Goal: Task Accomplishment & Management: Complete application form

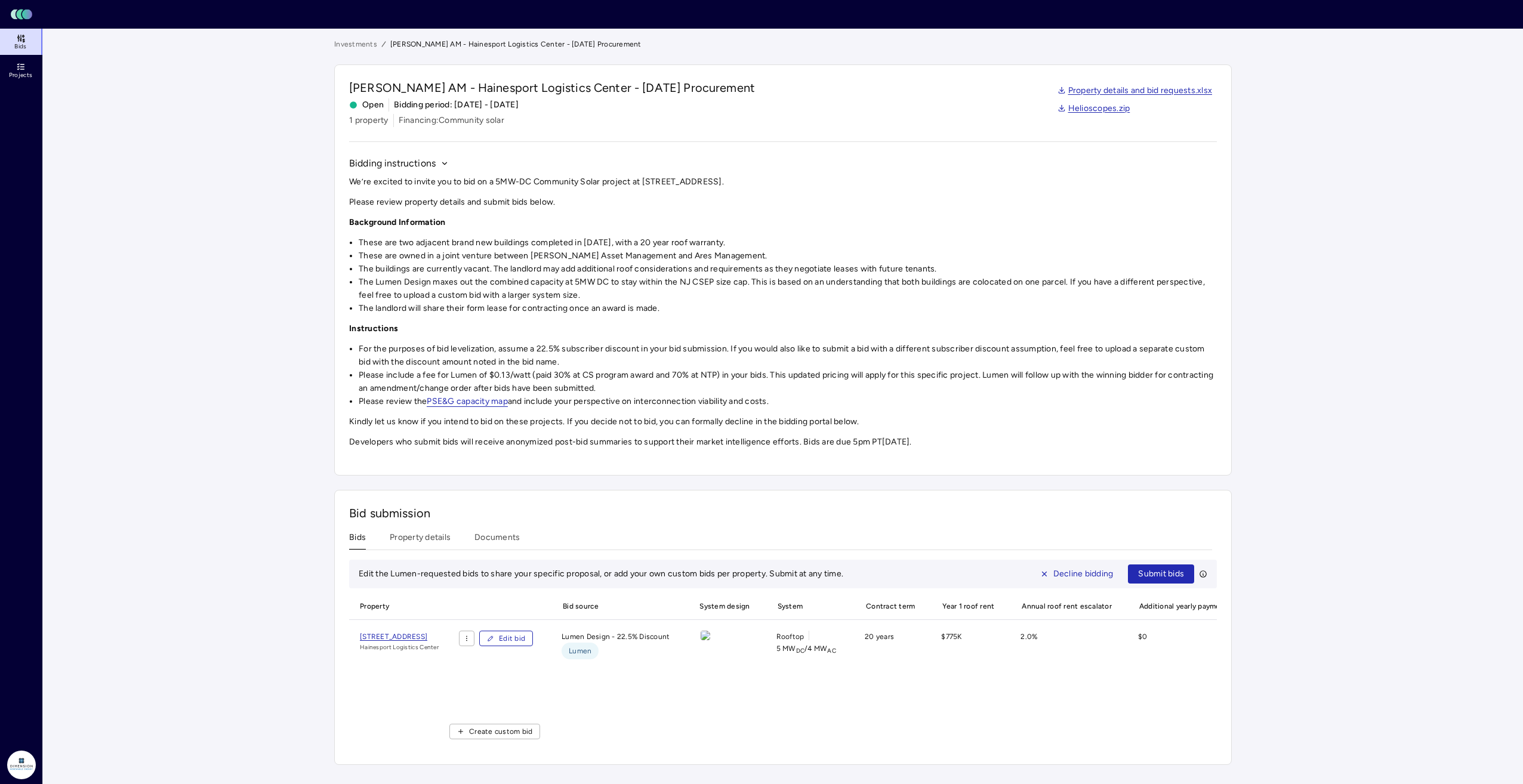
click at [525, 644] on span "Edit bid" at bounding box center [512, 638] width 26 height 12
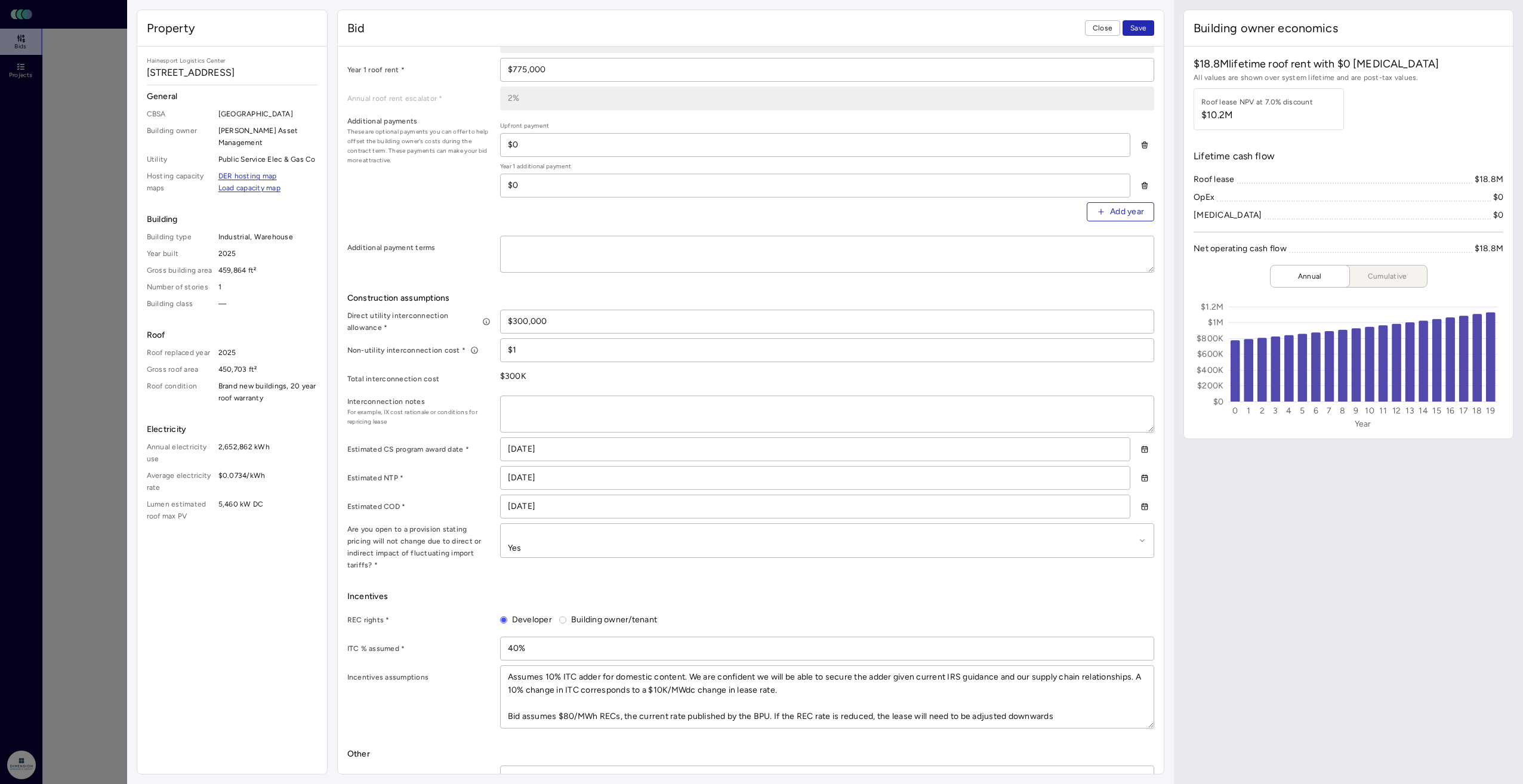
scroll to position [478, 0]
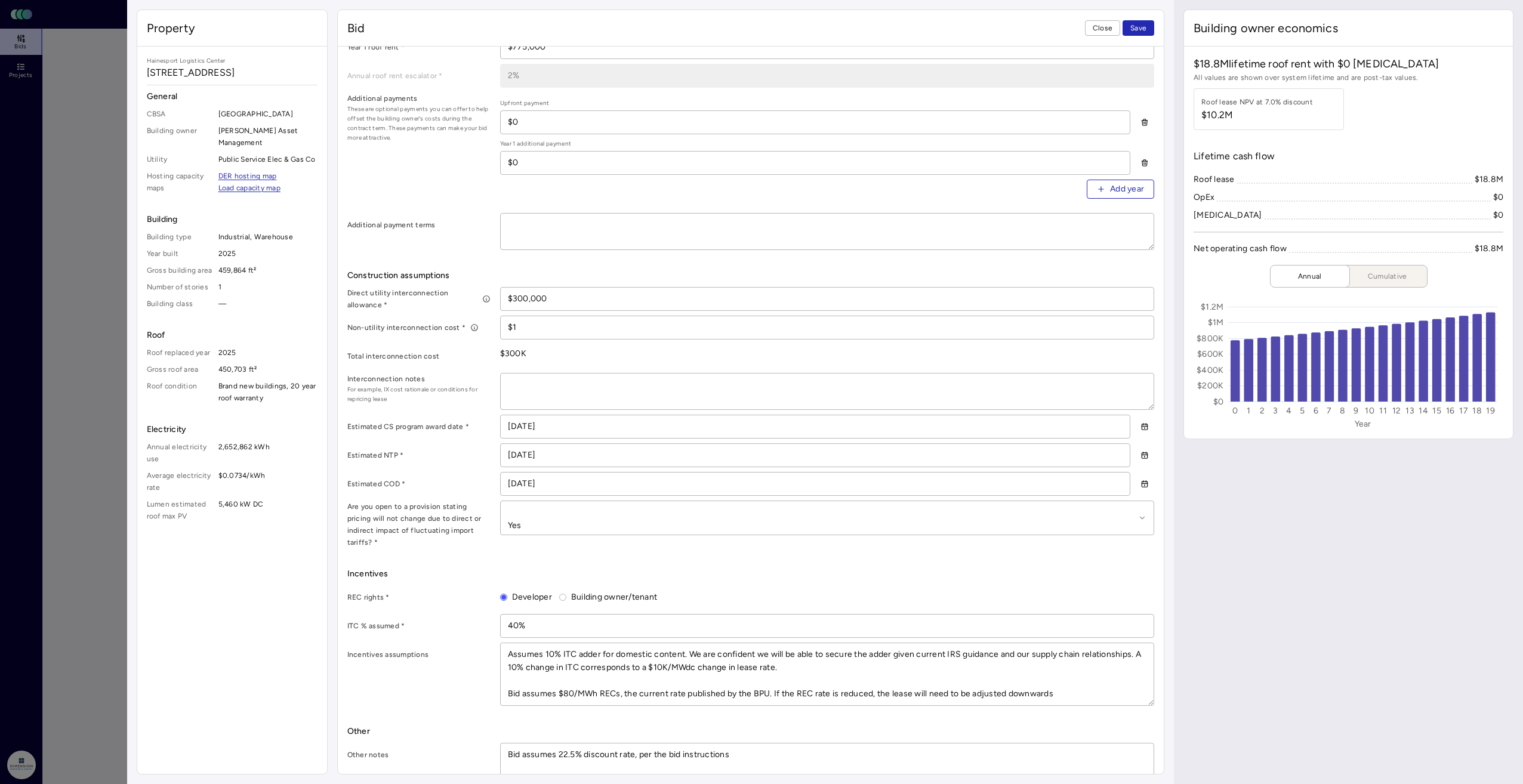
click at [583, 385] on textarea at bounding box center [827, 391] width 653 height 36
type textarea "x"
type textarea "C"
type textarea "x"
type textarea "Cl"
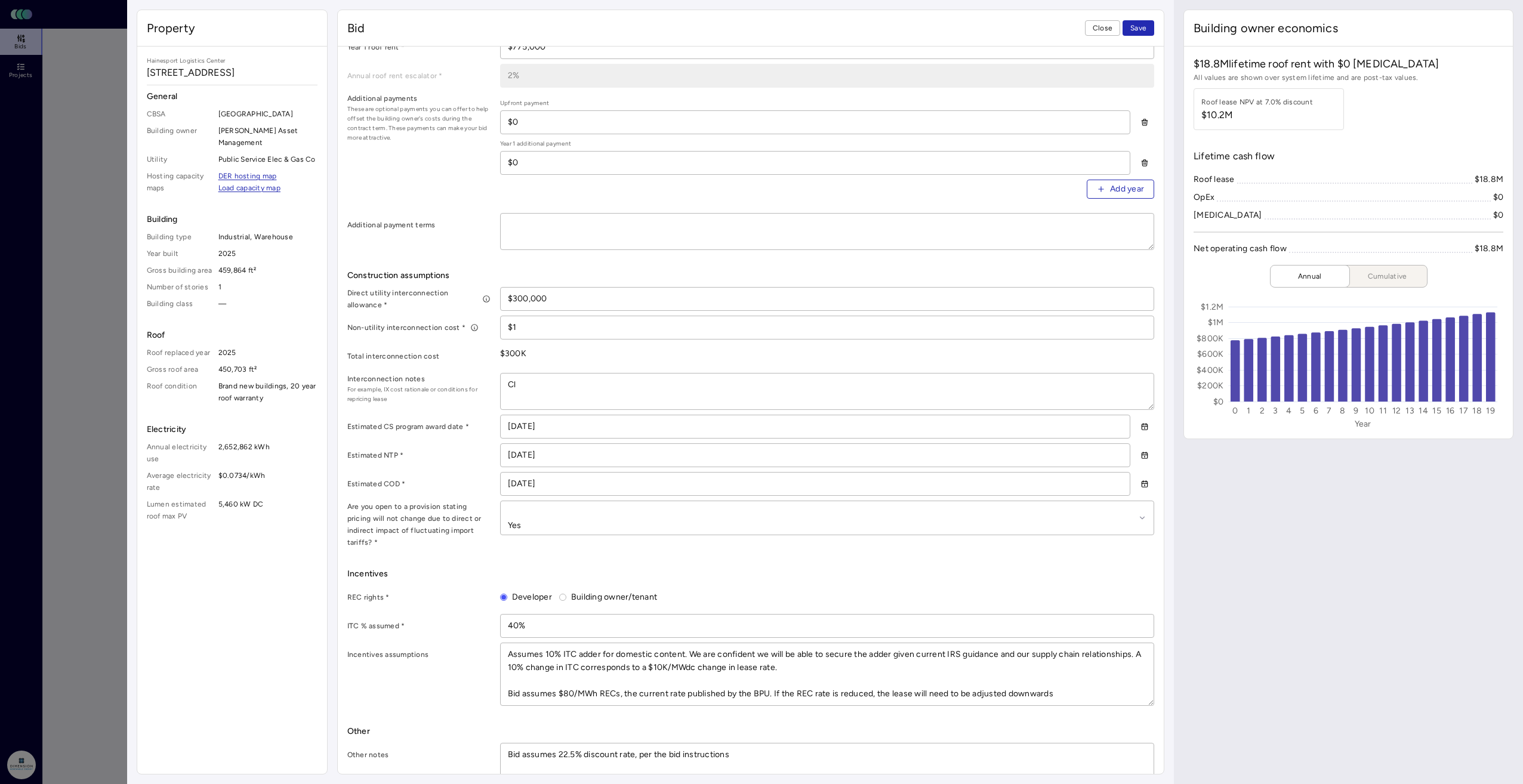
type textarea "x"
type textarea "Cle"
type textarea "x"
type textarea "Clea"
type textarea "x"
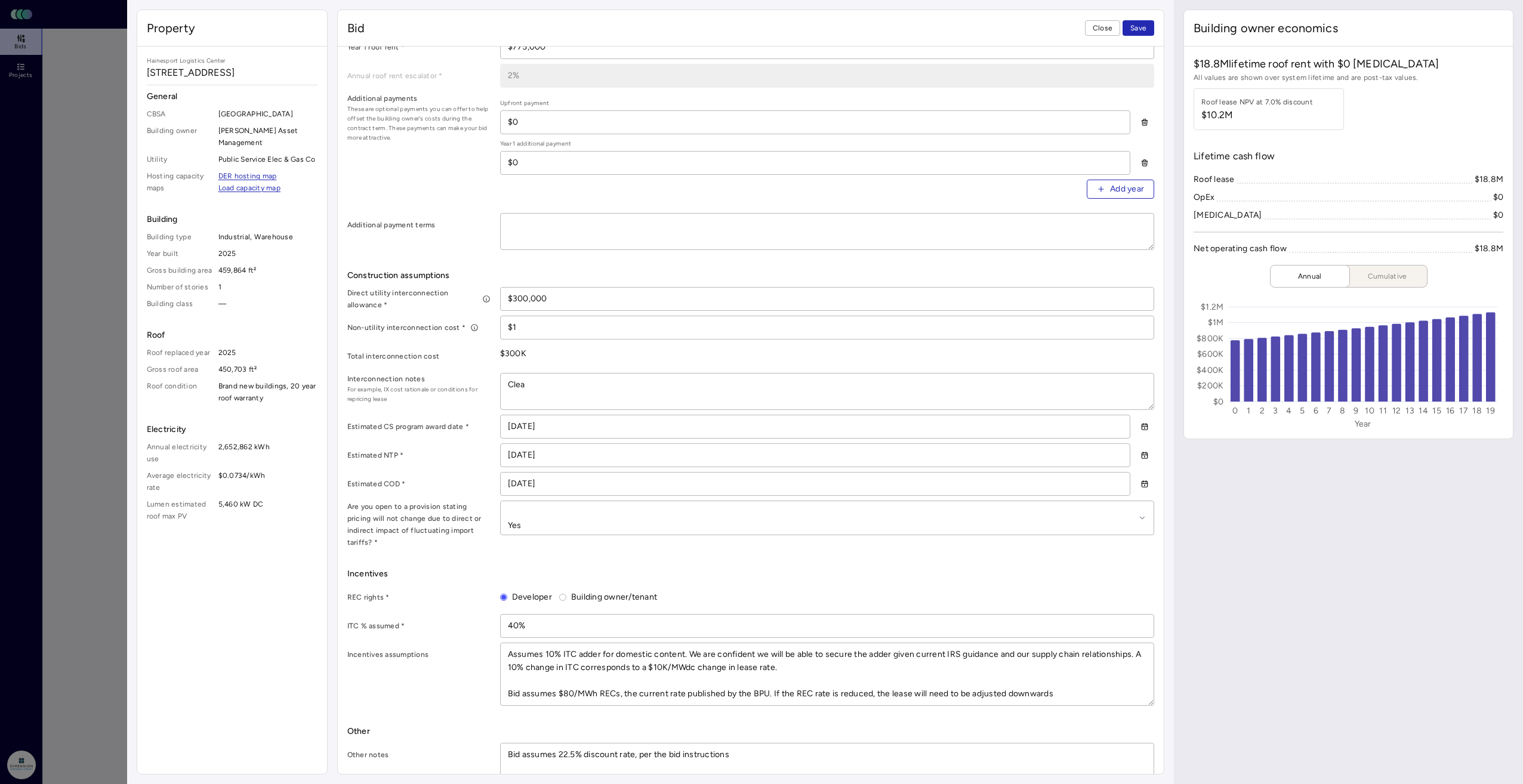
type textarea "Clean"
type textarea "x"
type textarea "Clean"
type textarea "x"
type textarea "Clean i"
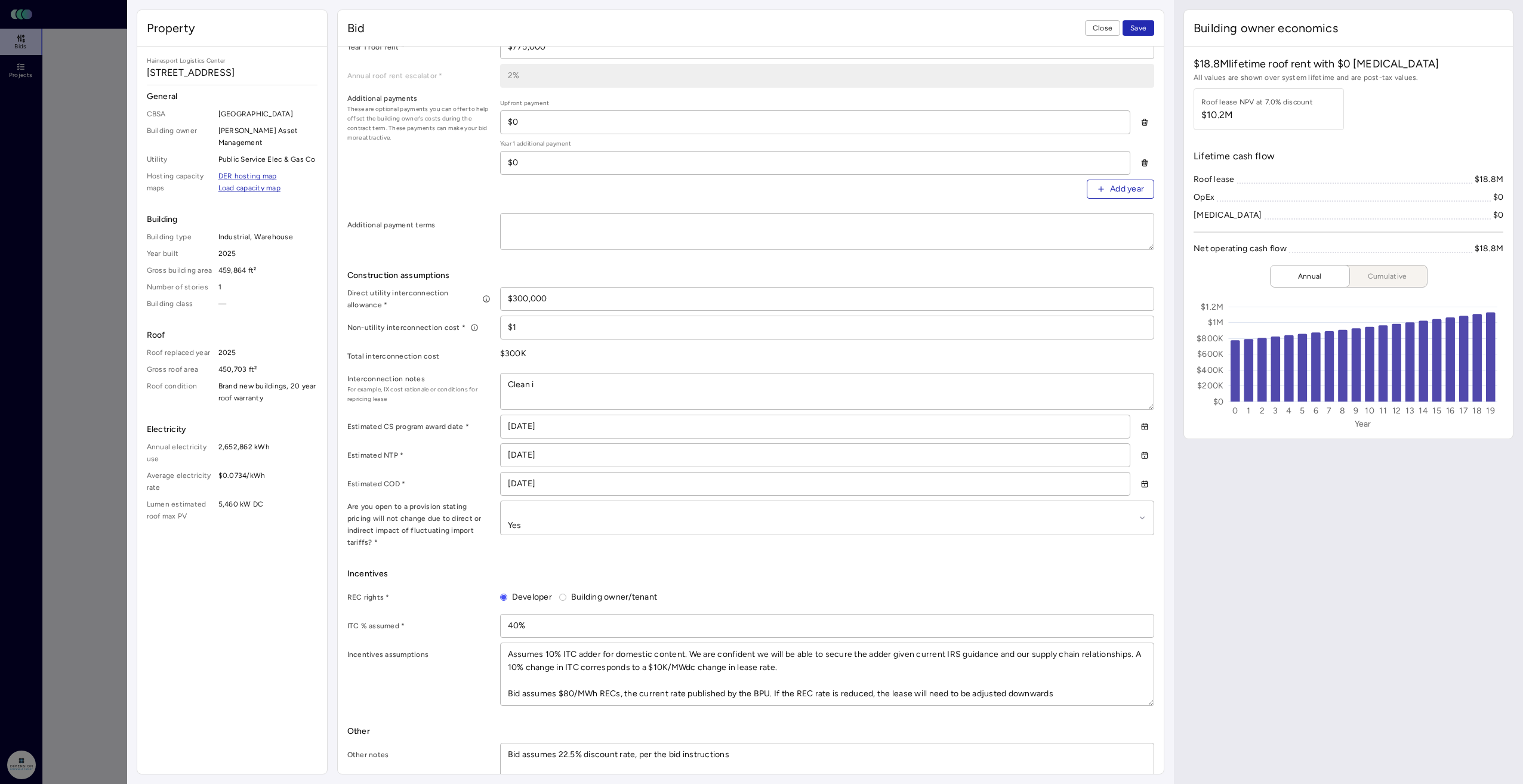
type textarea "x"
type textarea "Clean in"
type textarea "x"
type textarea "Clean int"
type textarea "x"
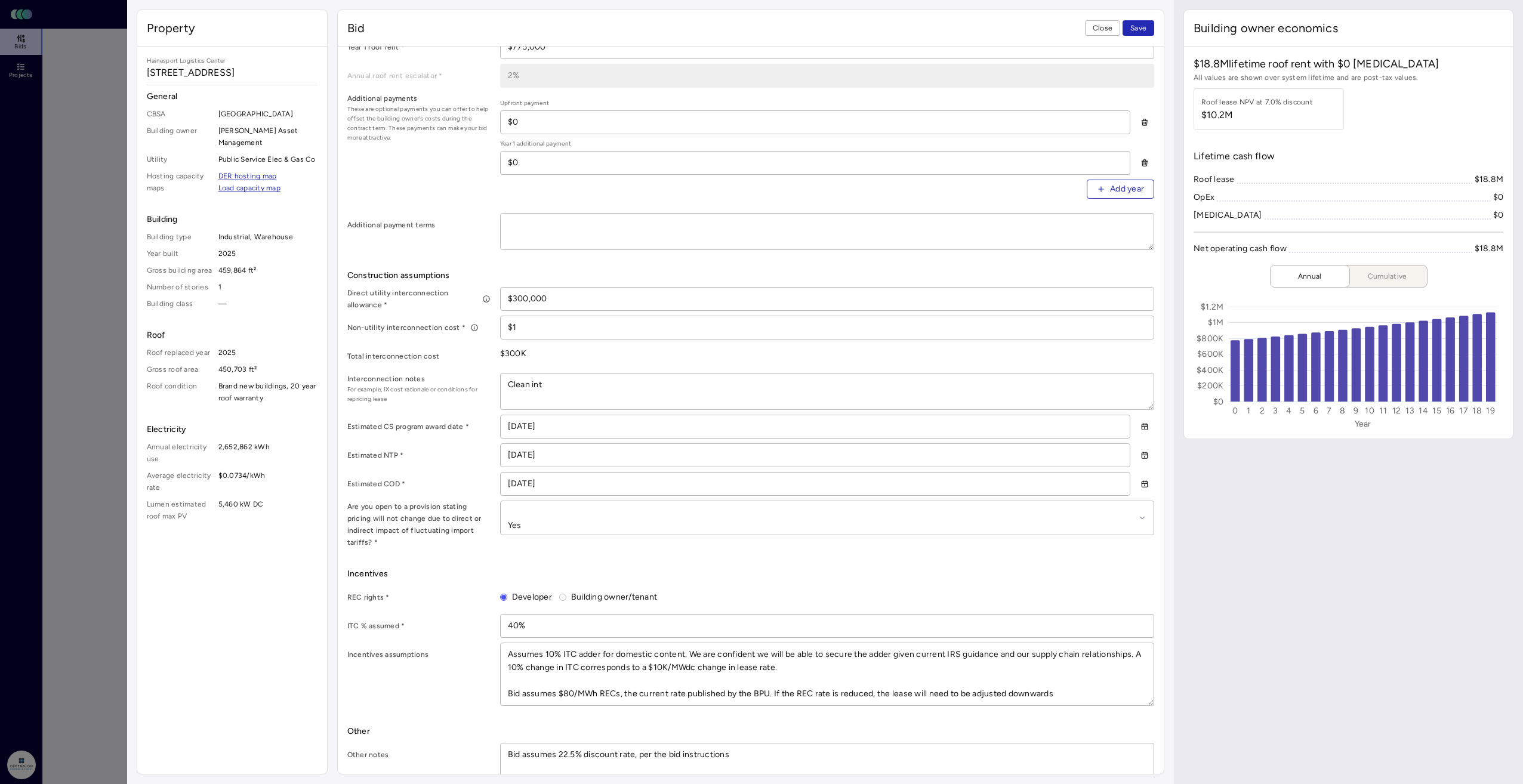
type textarea "Clean inte"
type textarea "x"
type textarea "Clean inter"
type textarea "x"
type textarea "Clean interc"
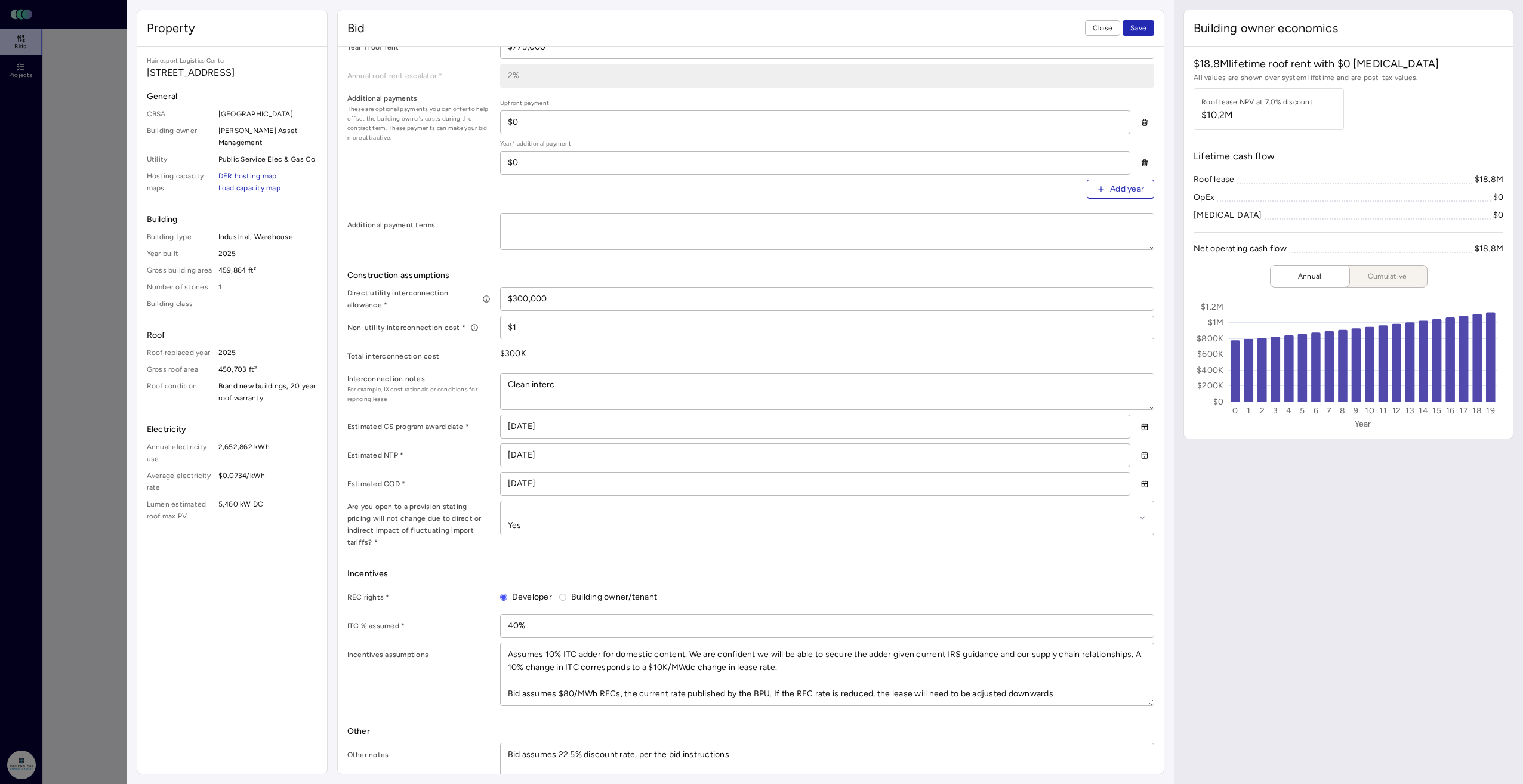
type textarea "x"
type textarea "Clean interco"
type textarea "x"
type textarea "Clean intercon"
type textarea "x"
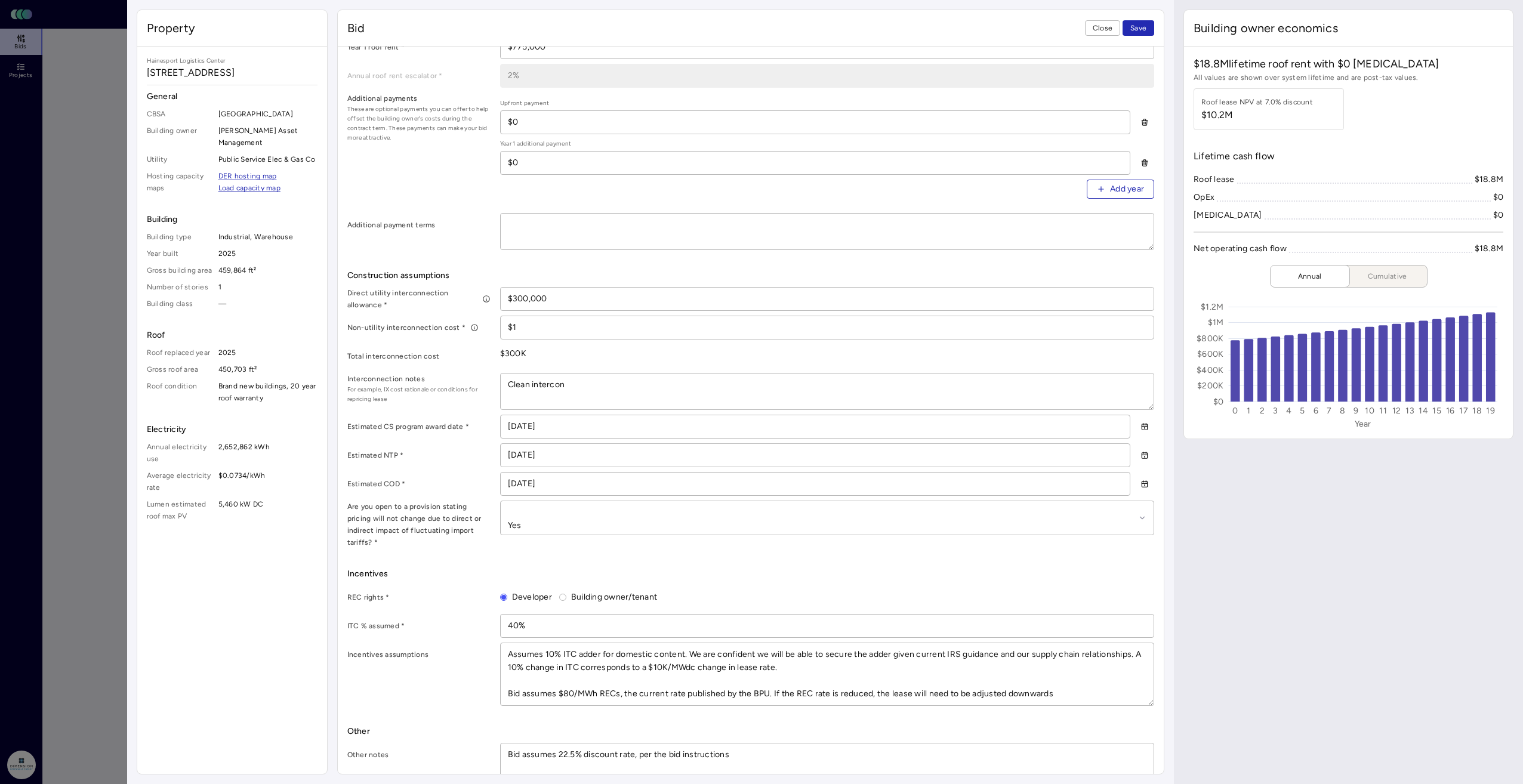
type textarea "Clean interconn"
type textarea "x"
type textarea "Clean interconne"
type textarea "x"
type textarea "Clean interconnec"
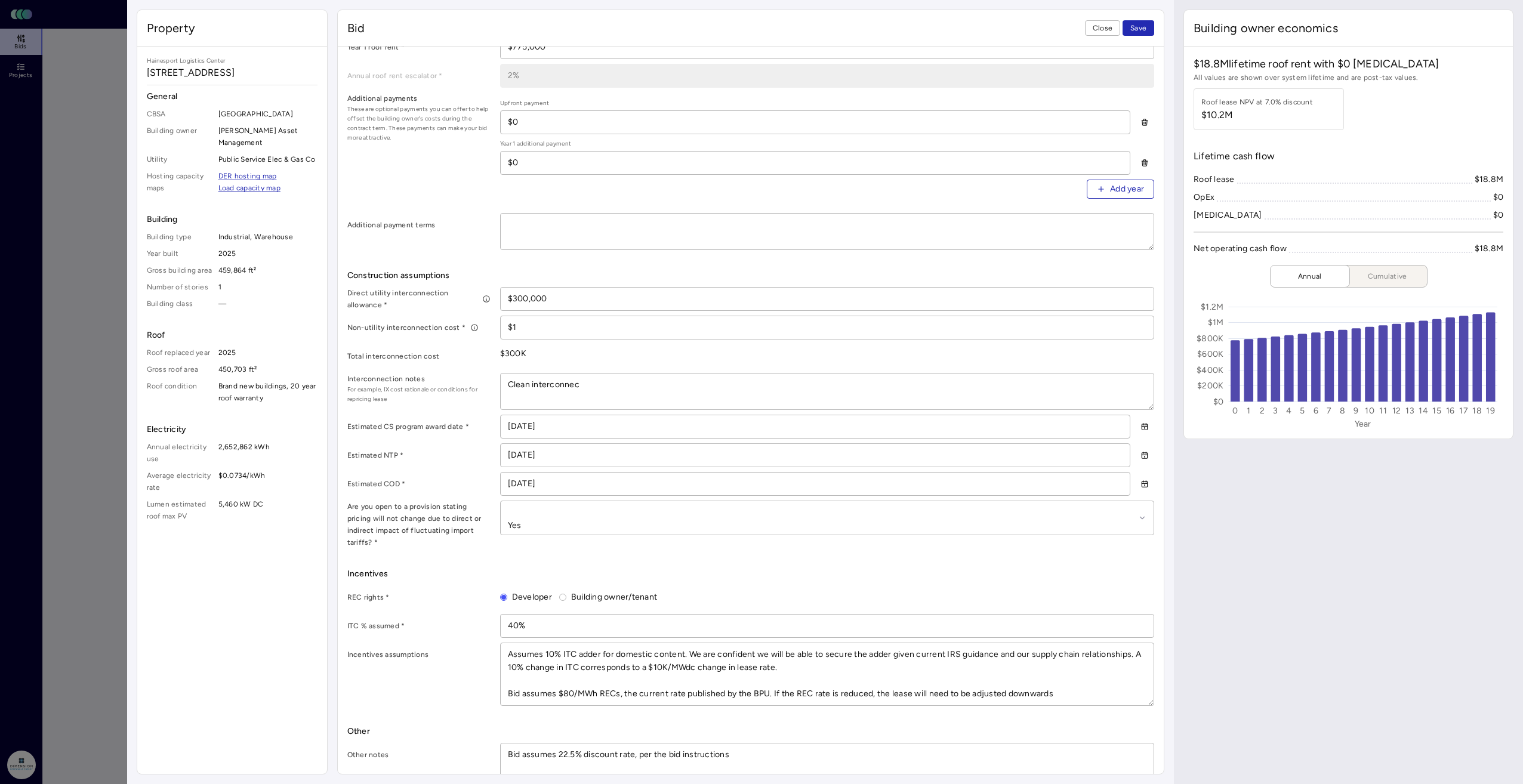
type textarea "x"
type textarea "Clean interconnect"
type textarea "x"
type textarea "Clean interconnecti"
type textarea "x"
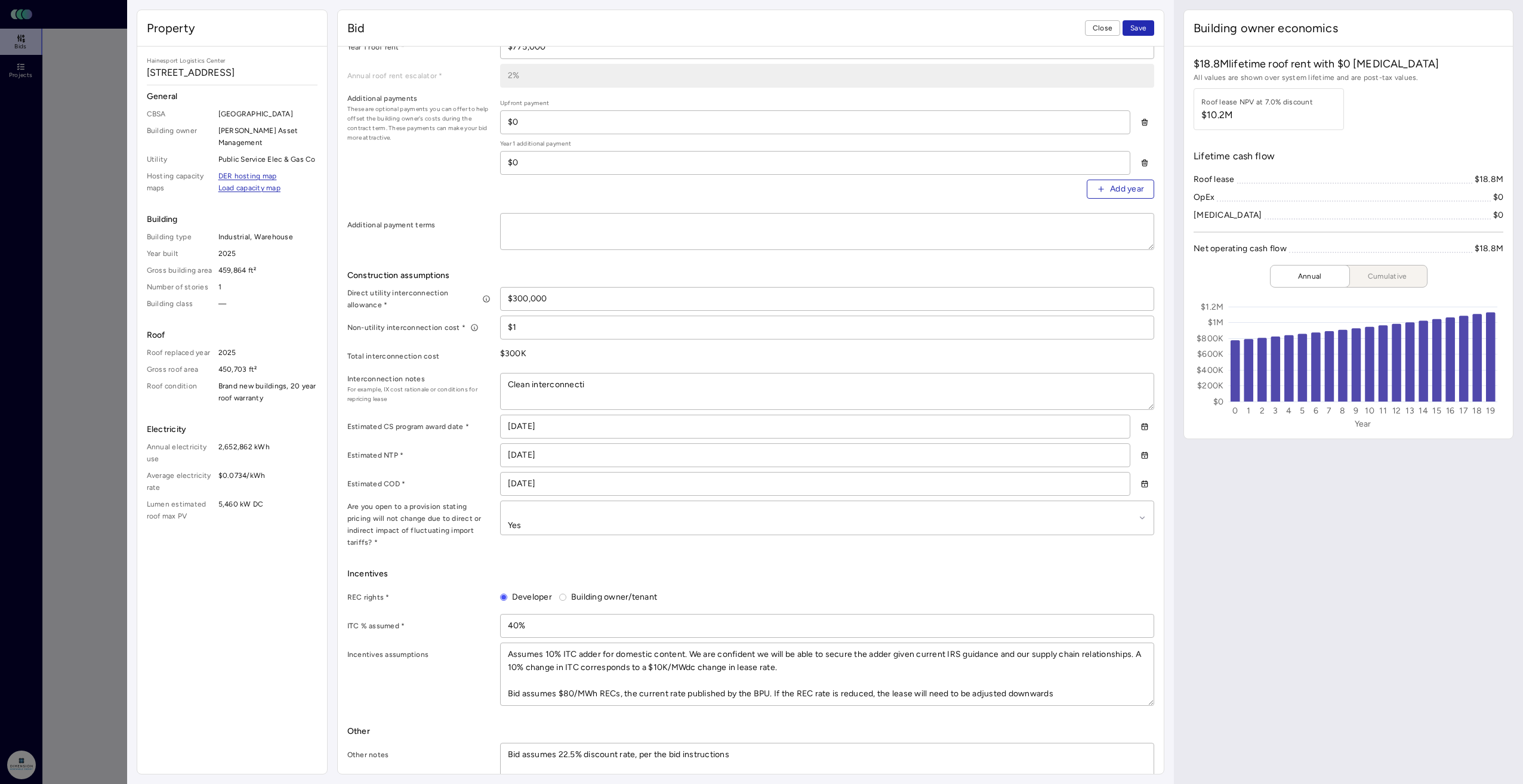
type textarea "Clean interconnectio"
type textarea "x"
type textarea "Clean interconnection"
type textarea "x"
type textarea "Clean interconnectio"
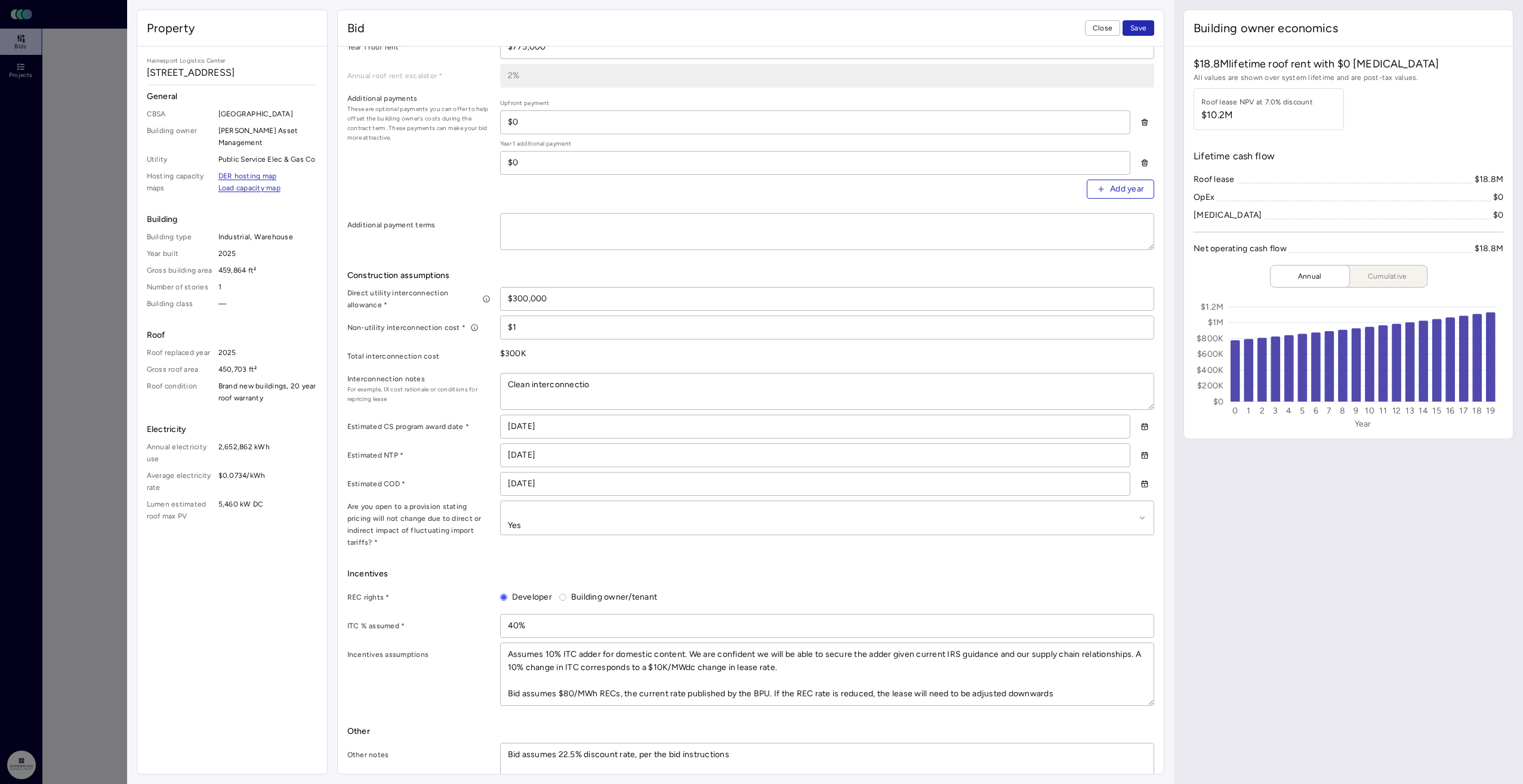
type textarea "x"
type textarea "Clean interconnecti"
type textarea "x"
type textarea "Clean interconnect"
type textarea "x"
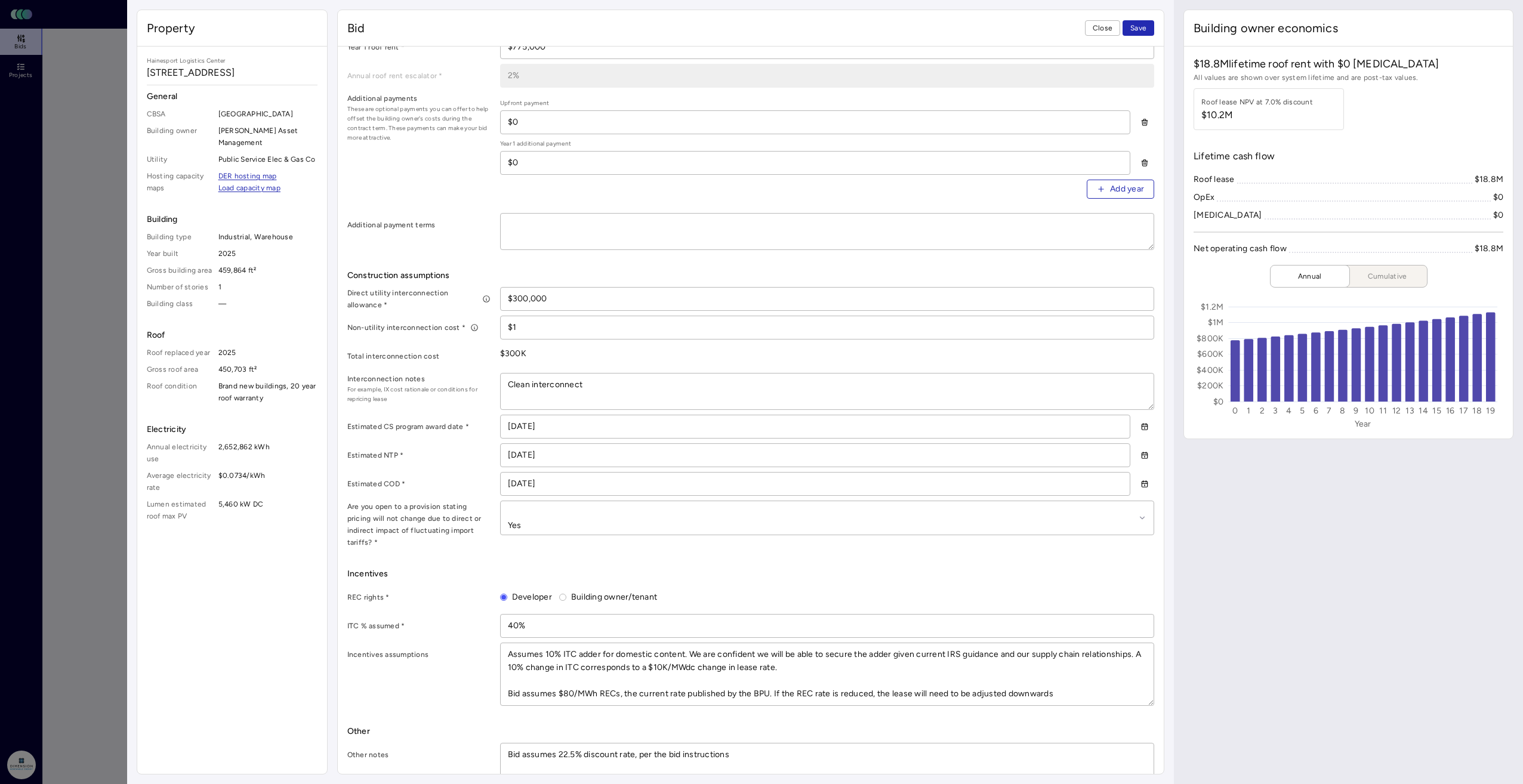
type textarea "Clean interconnec"
type textarea "x"
type textarea "Clean interconne"
type textarea "x"
type textarea "Clean interconn"
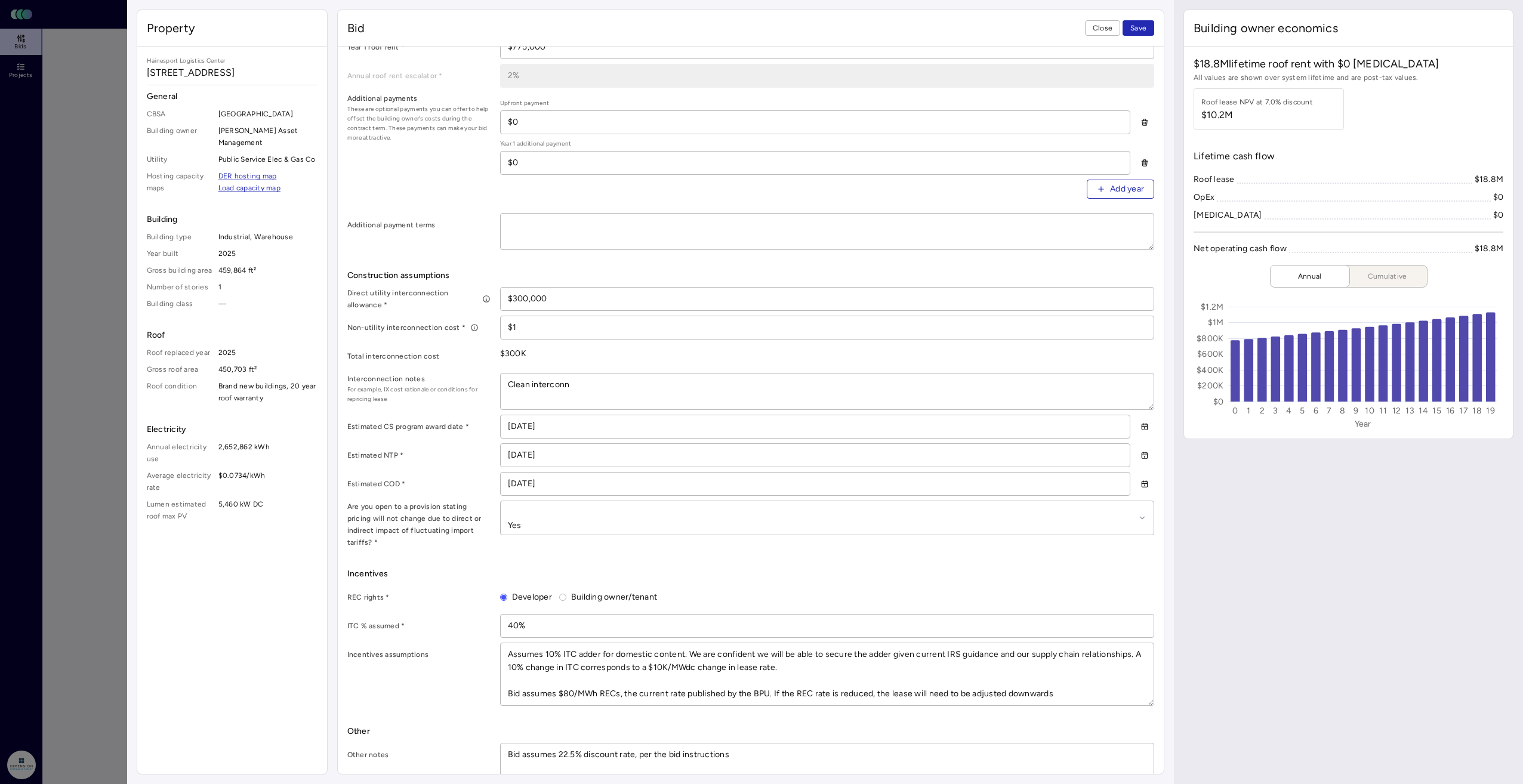
type textarea "x"
type textarea "Clean intercon"
type textarea "x"
type textarea "Clean interco"
type textarea "x"
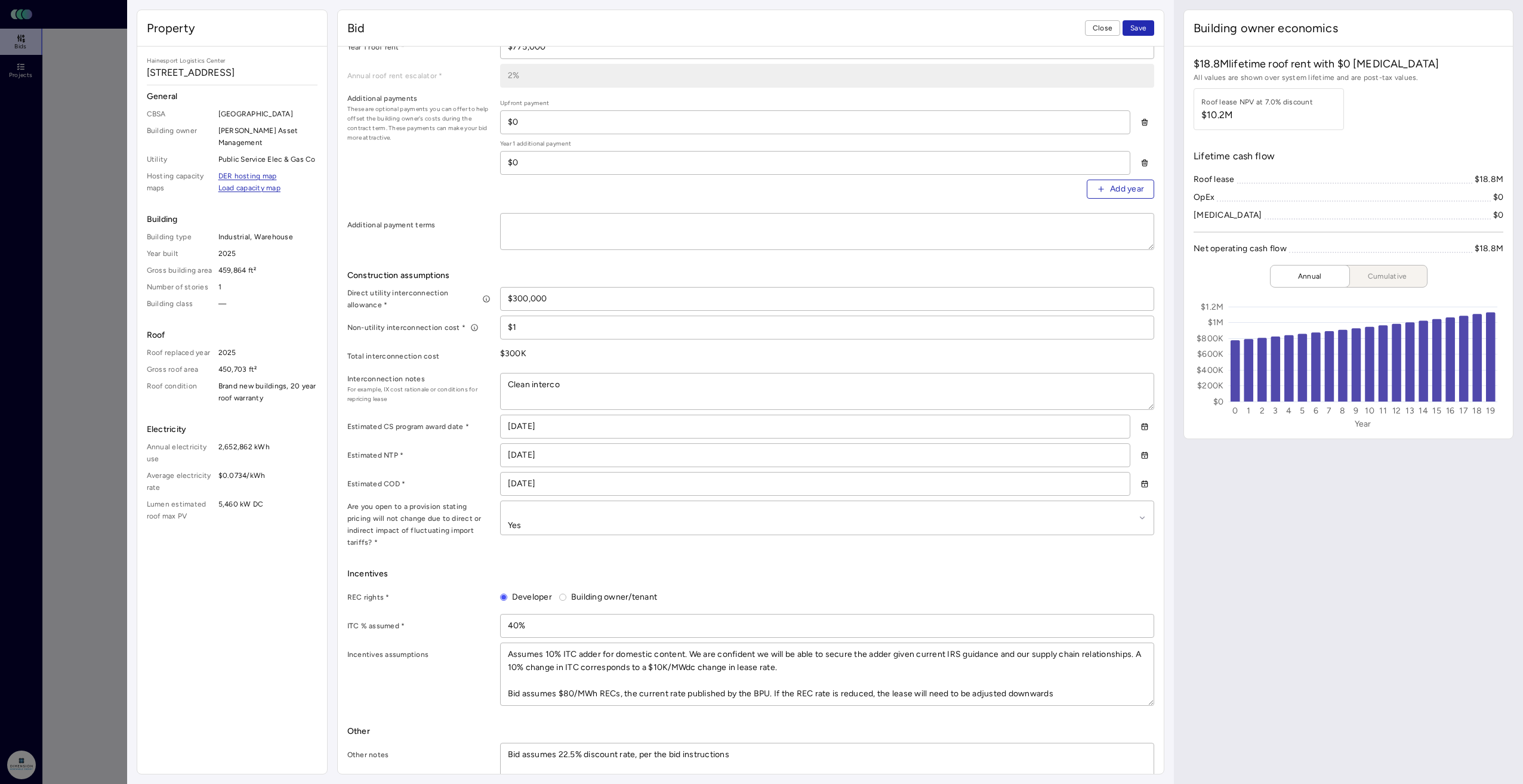
type textarea "Clean interc"
type textarea "x"
type textarea "Clean inter"
type textarea "x"
type textarea "Clean inte"
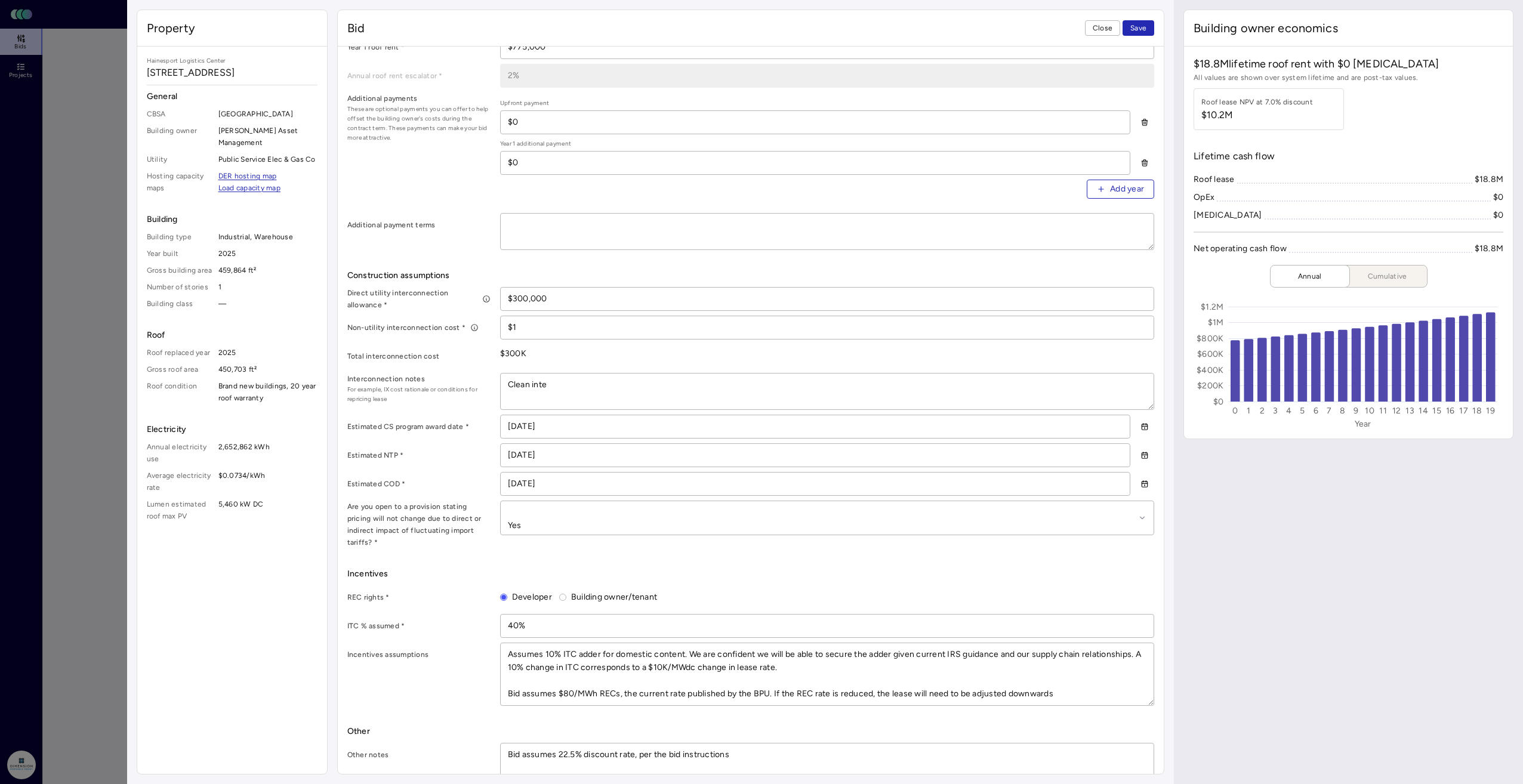
type textarea "x"
type textarea "Clean int"
type textarea "x"
type textarea "Clean in"
type textarea "x"
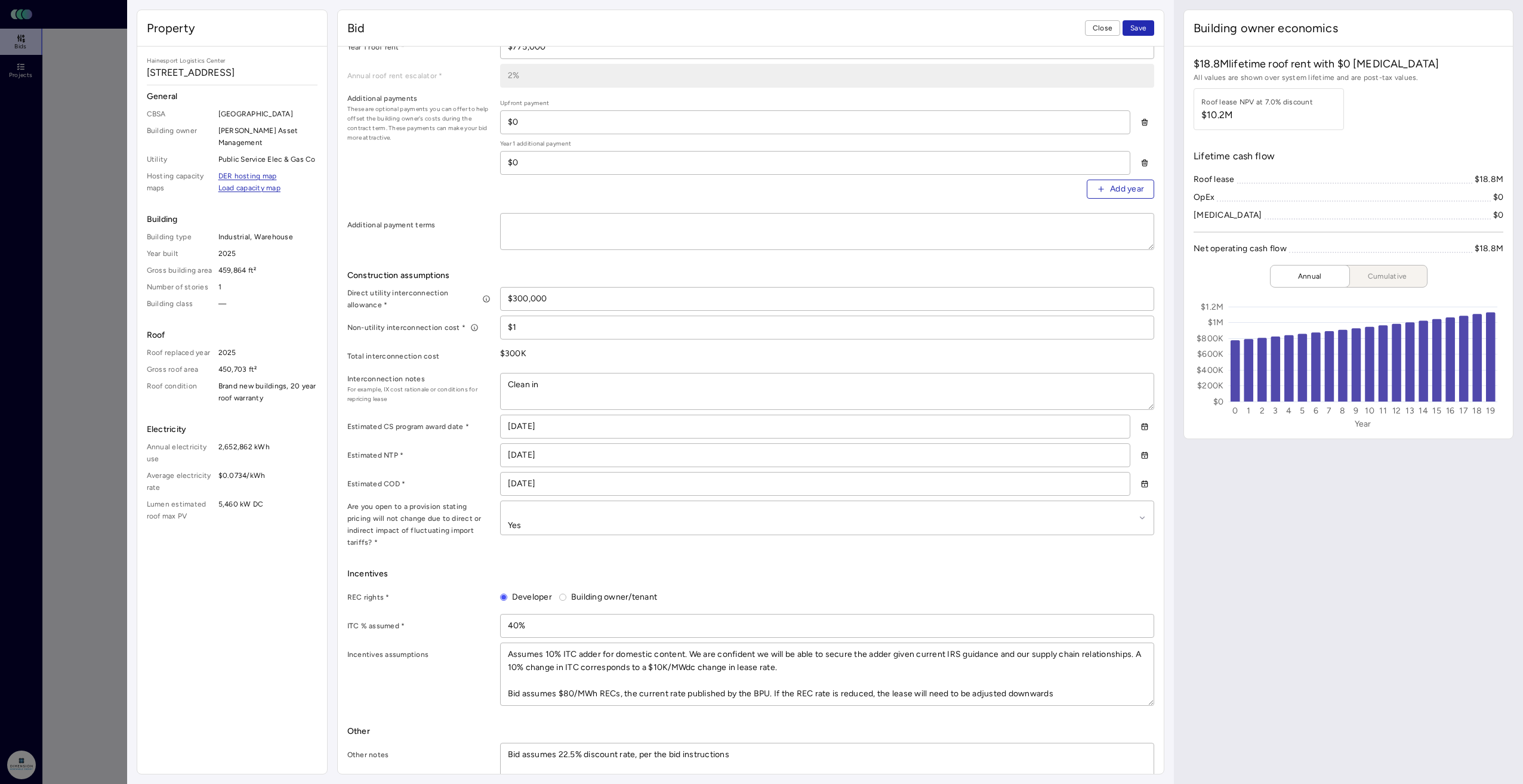
type textarea "Clean i"
type textarea "x"
type textarea "Clean"
type textarea "x"
type textarea "Clean"
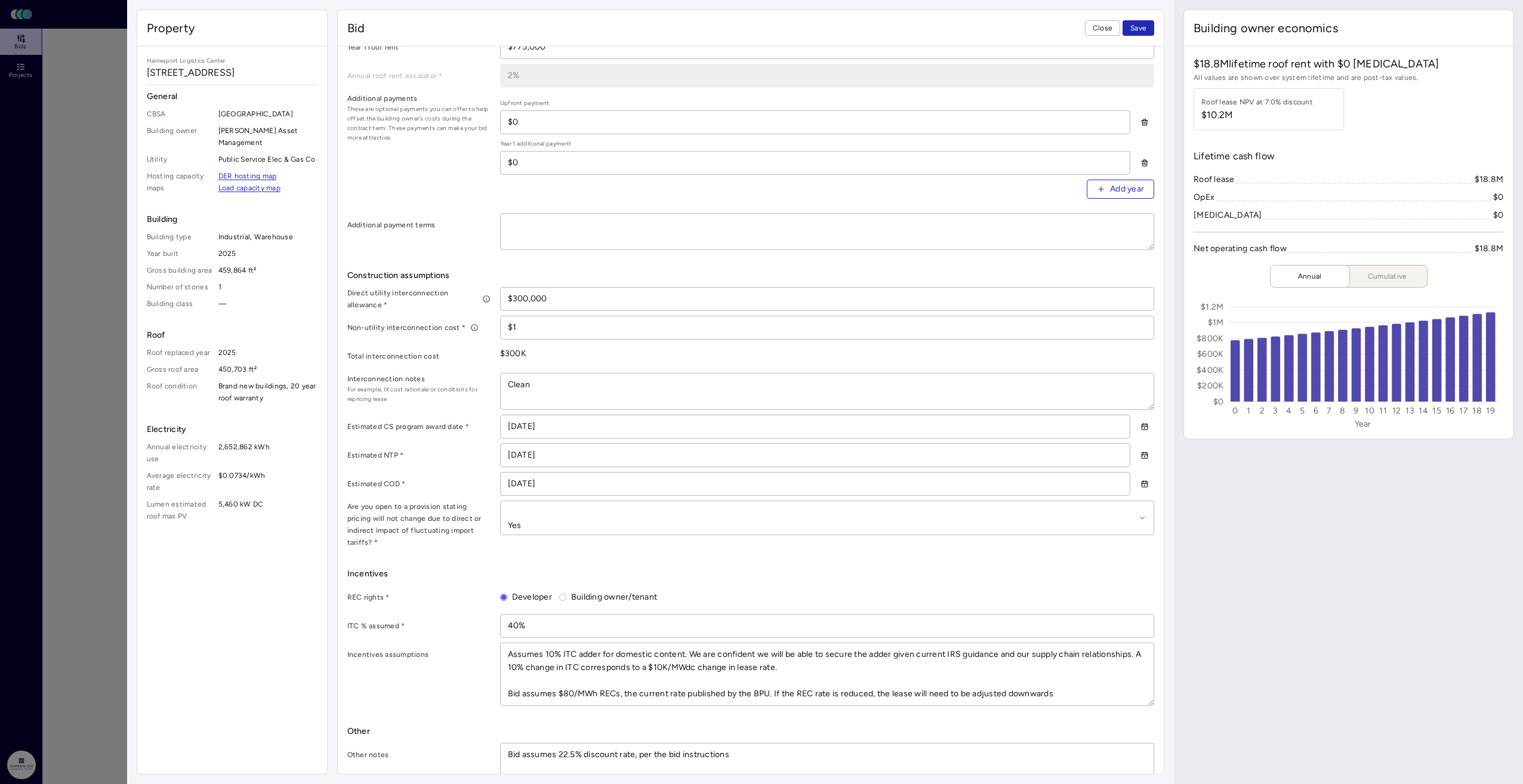
type textarea "x"
type textarea "Clea"
type textarea "x"
type textarea "Cle"
type textarea "x"
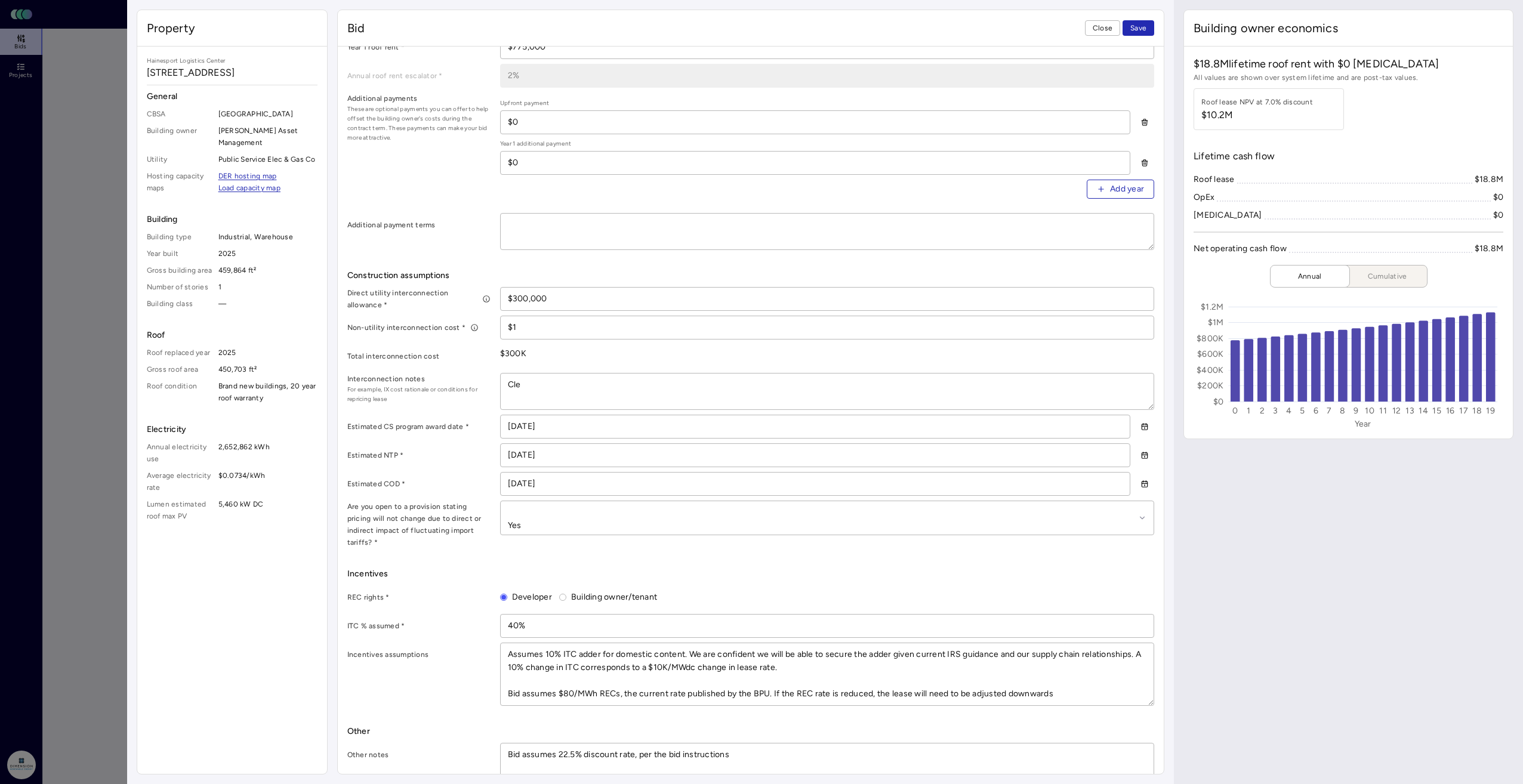
type textarea "Cl"
type textarea "x"
type textarea "C"
type textarea "x"
type textarea "A"
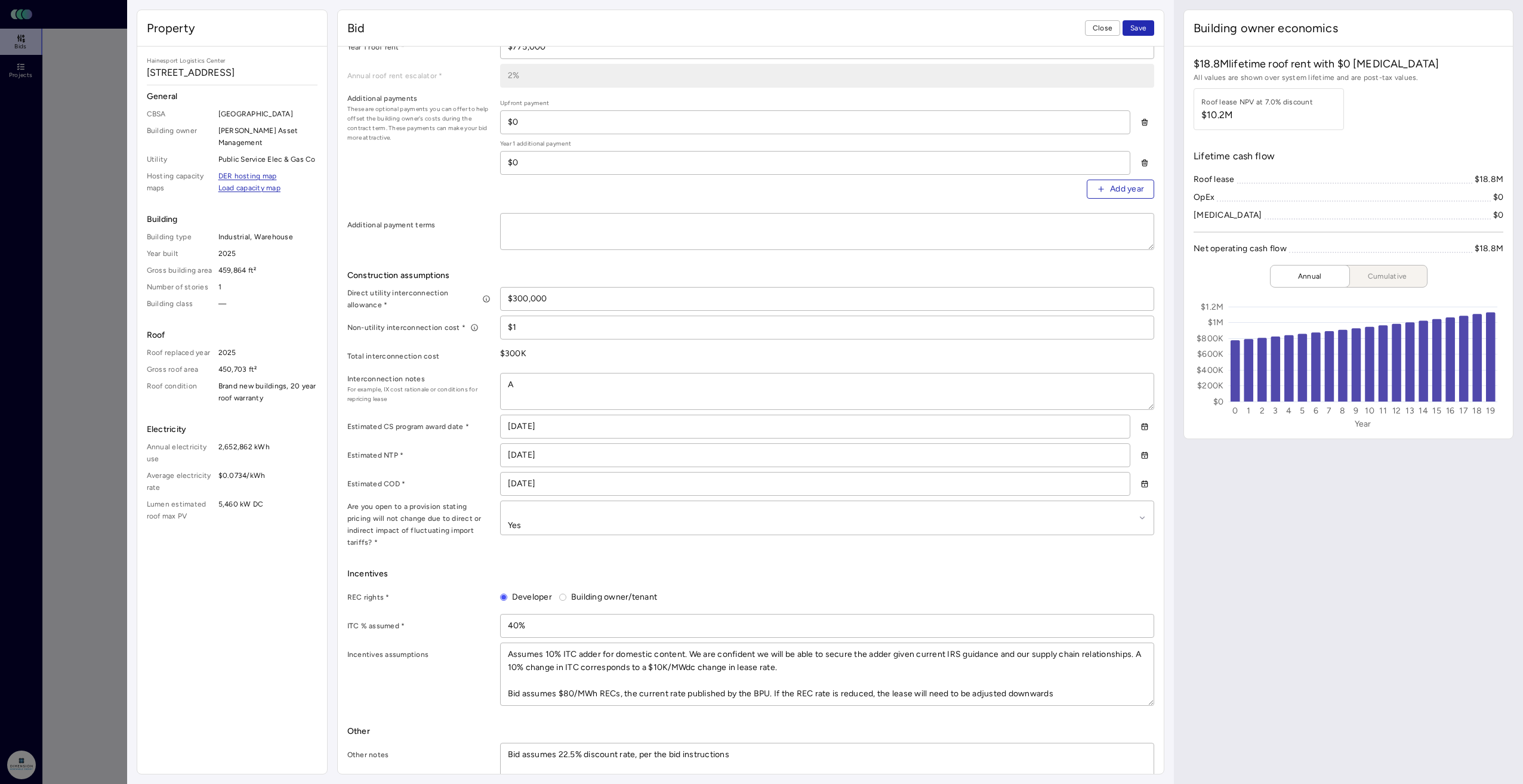
type textarea "x"
type textarea "As"
type textarea "x"
type textarea "Ass"
type textarea "x"
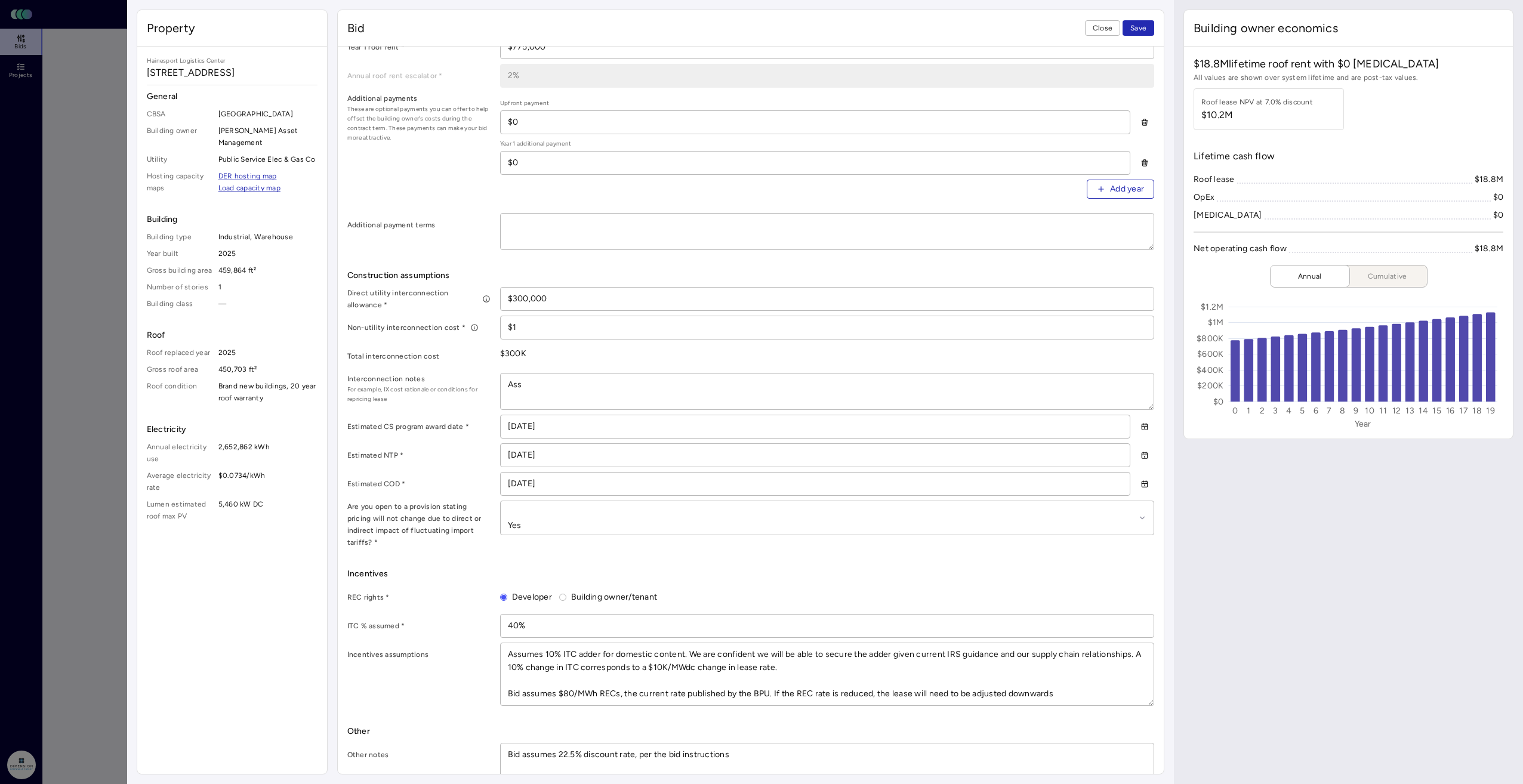
type textarea "Assu"
type textarea "x"
type textarea "Assum"
type textarea "x"
type textarea "Assume"
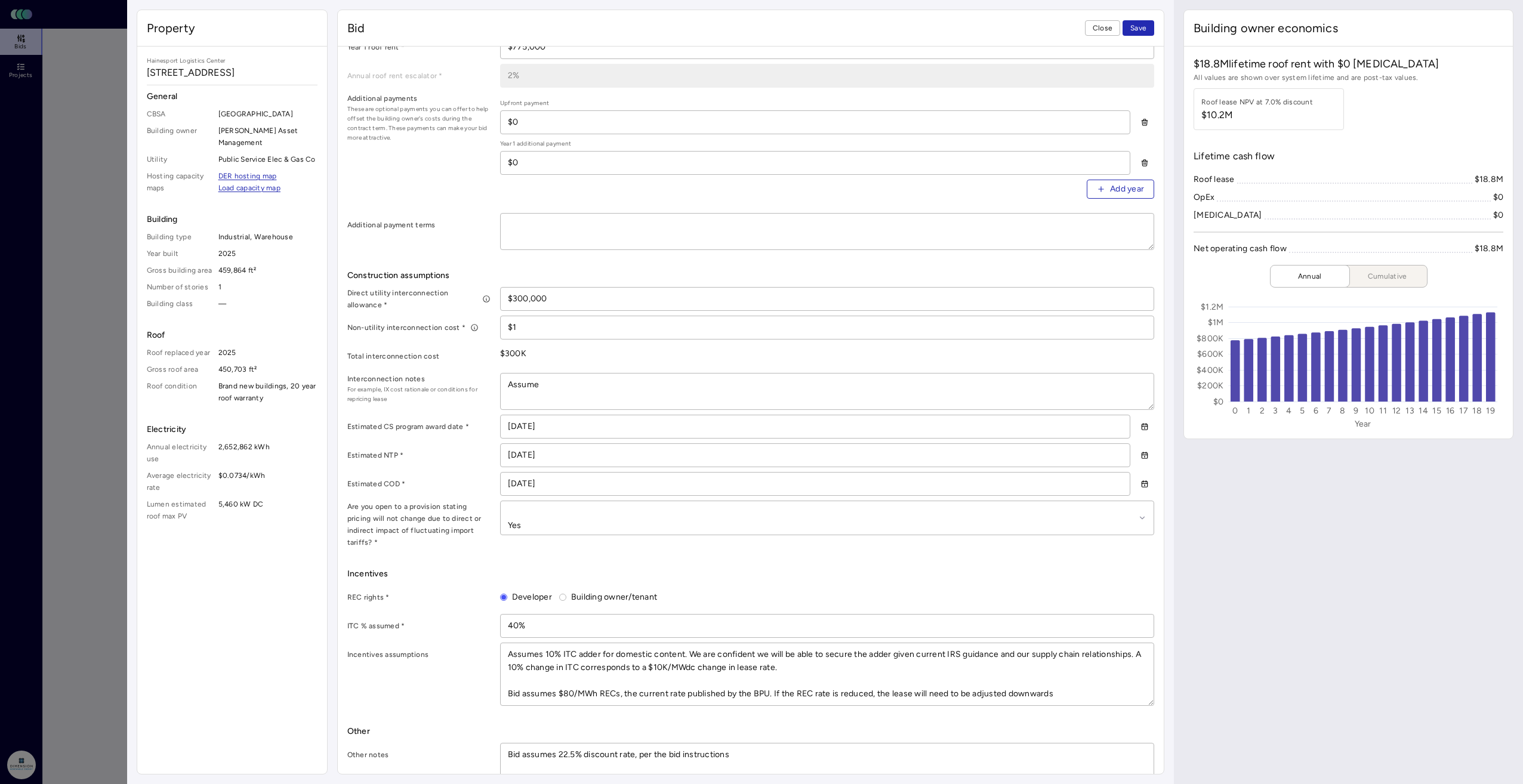
type textarea "x"
type textarea "Assumes"
type textarea "x"
type textarea "Assumes"
type textarea "x"
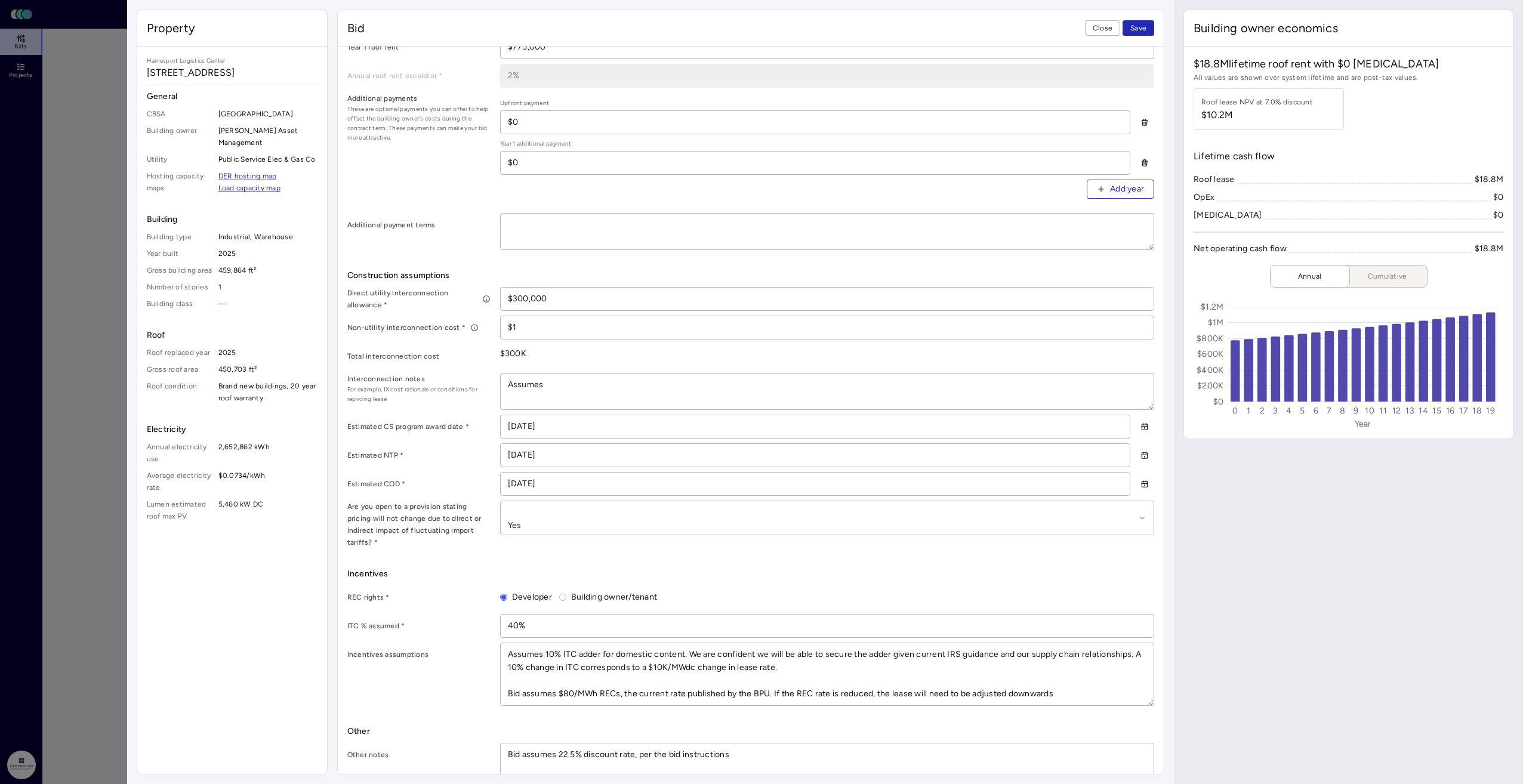
type textarea "Assumes c"
type textarea "x"
type textarea "Assumes cl"
type textarea "x"
type textarea "Assumes cle"
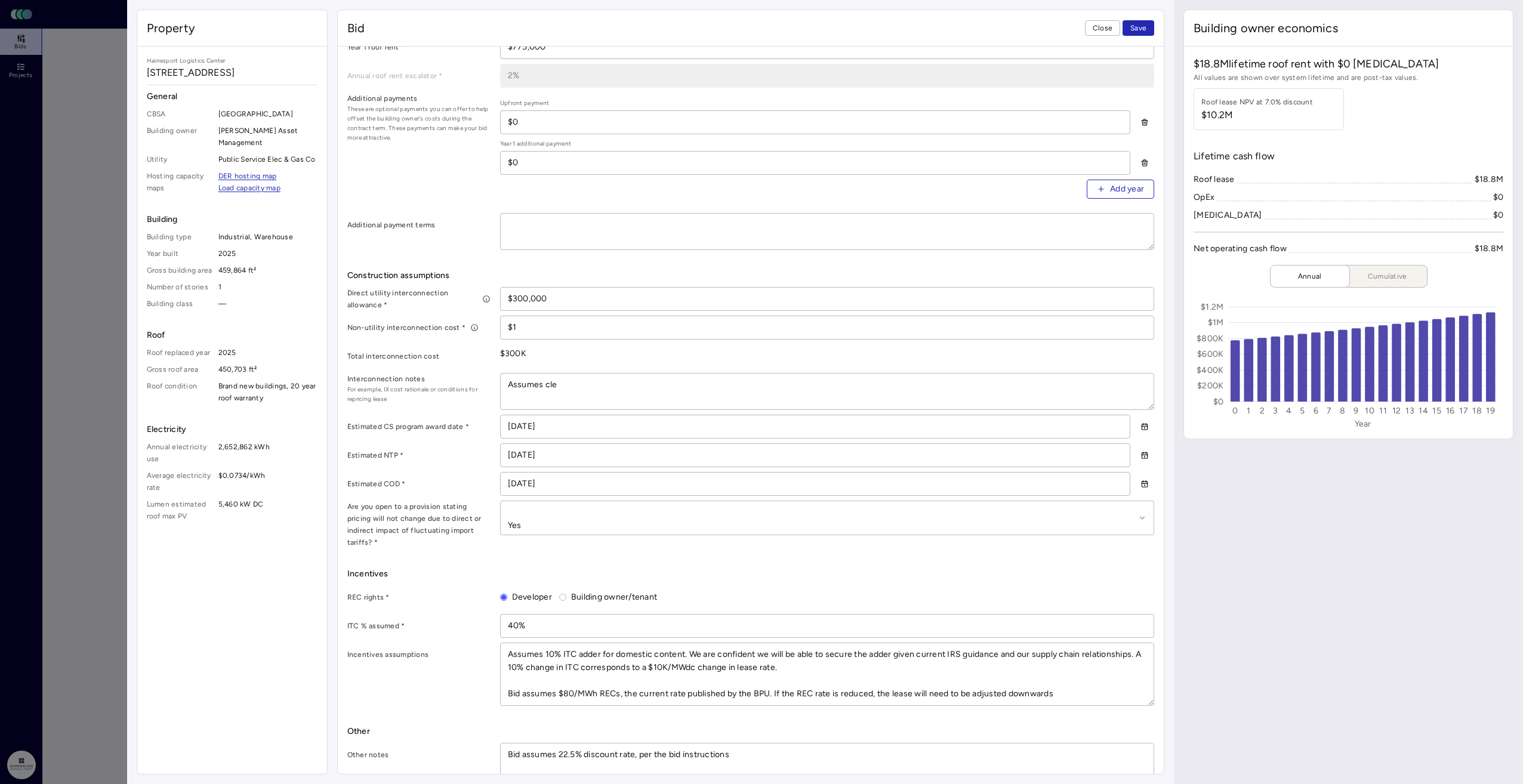
type textarea "x"
type textarea "Assumes clea"
type textarea "x"
type textarea "Assumes clean"
type textarea "x"
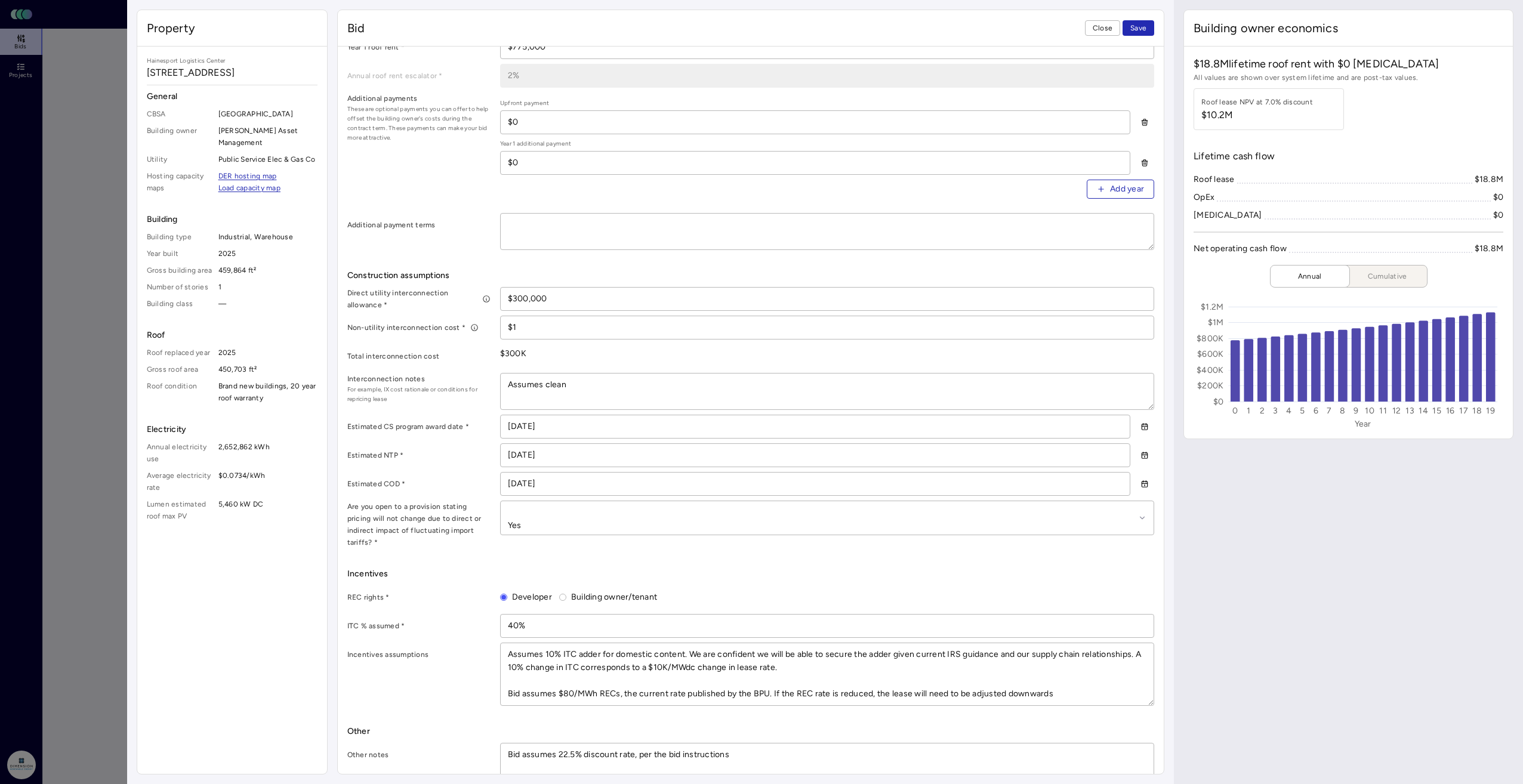
type textarea "Assumes clean"
type textarea "x"
type textarea "Assumes clean i"
type textarea "x"
type textarea "Assumes clean in"
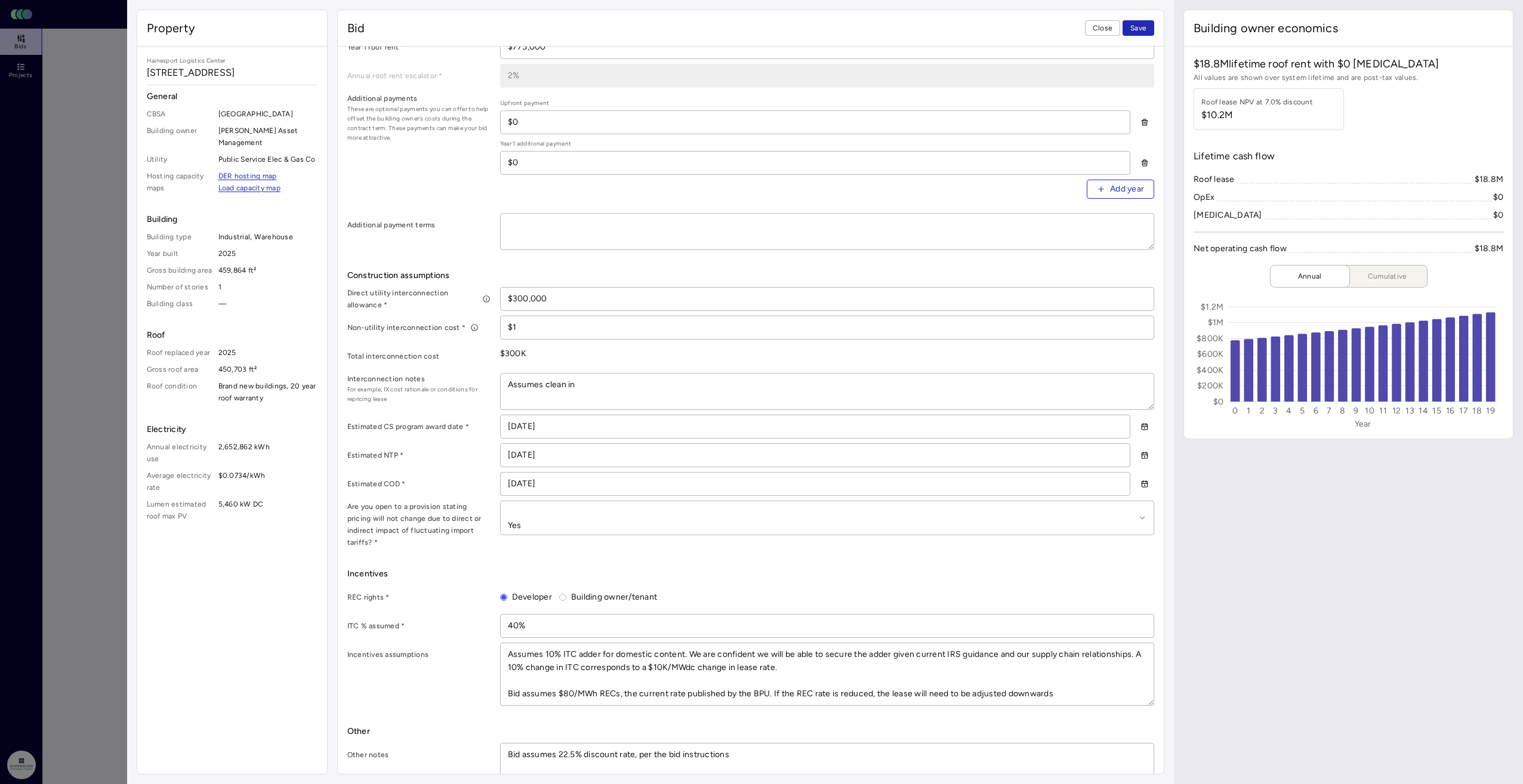
type textarea "x"
type textarea "Assumes clean int"
type textarea "x"
type textarea "Assumes clean inte"
type textarea "x"
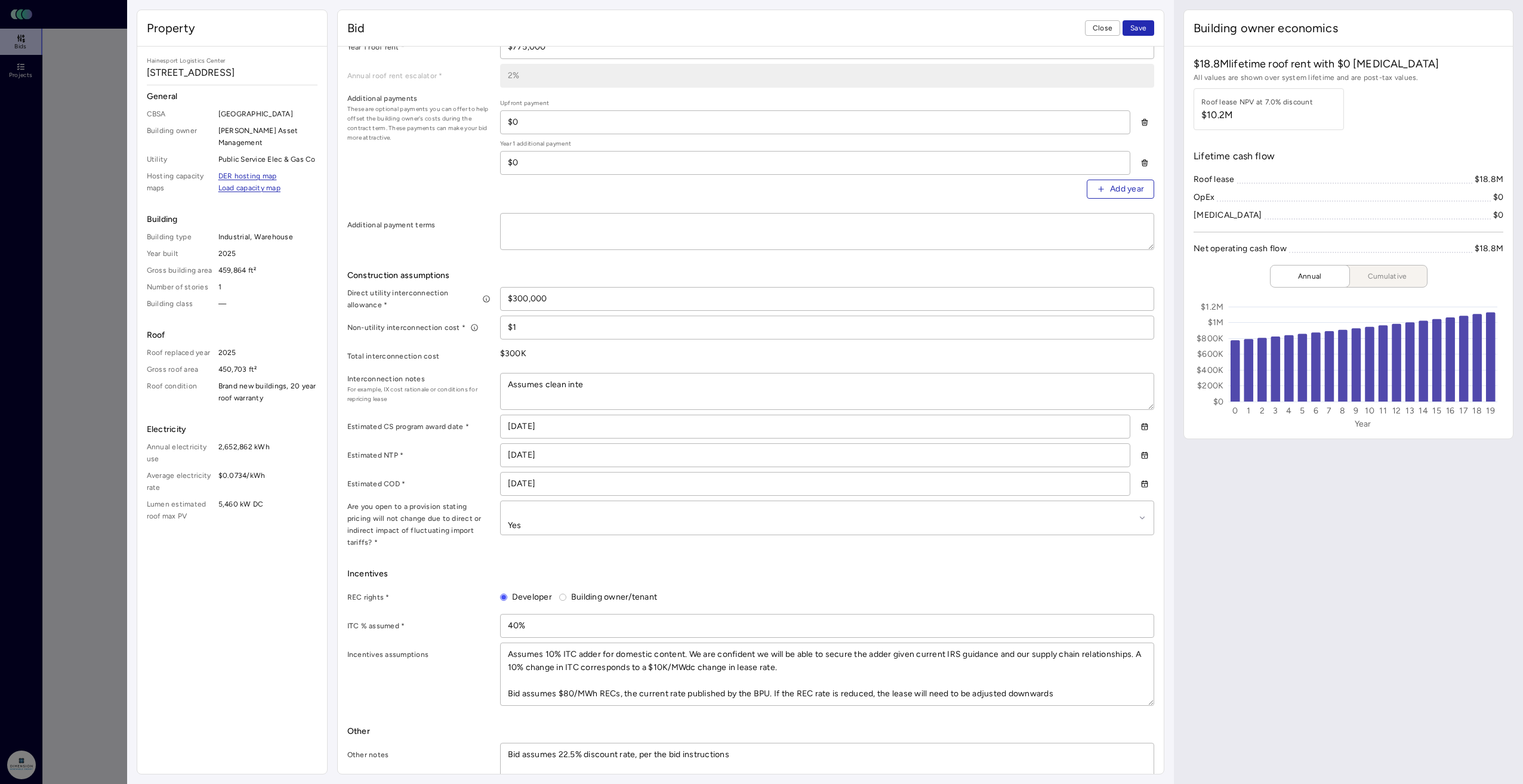
type textarea "Assumes clean inter"
type textarea "x"
type textarea "Assumes clean interc"
type textarea "x"
type textarea "Assumes clean interco"
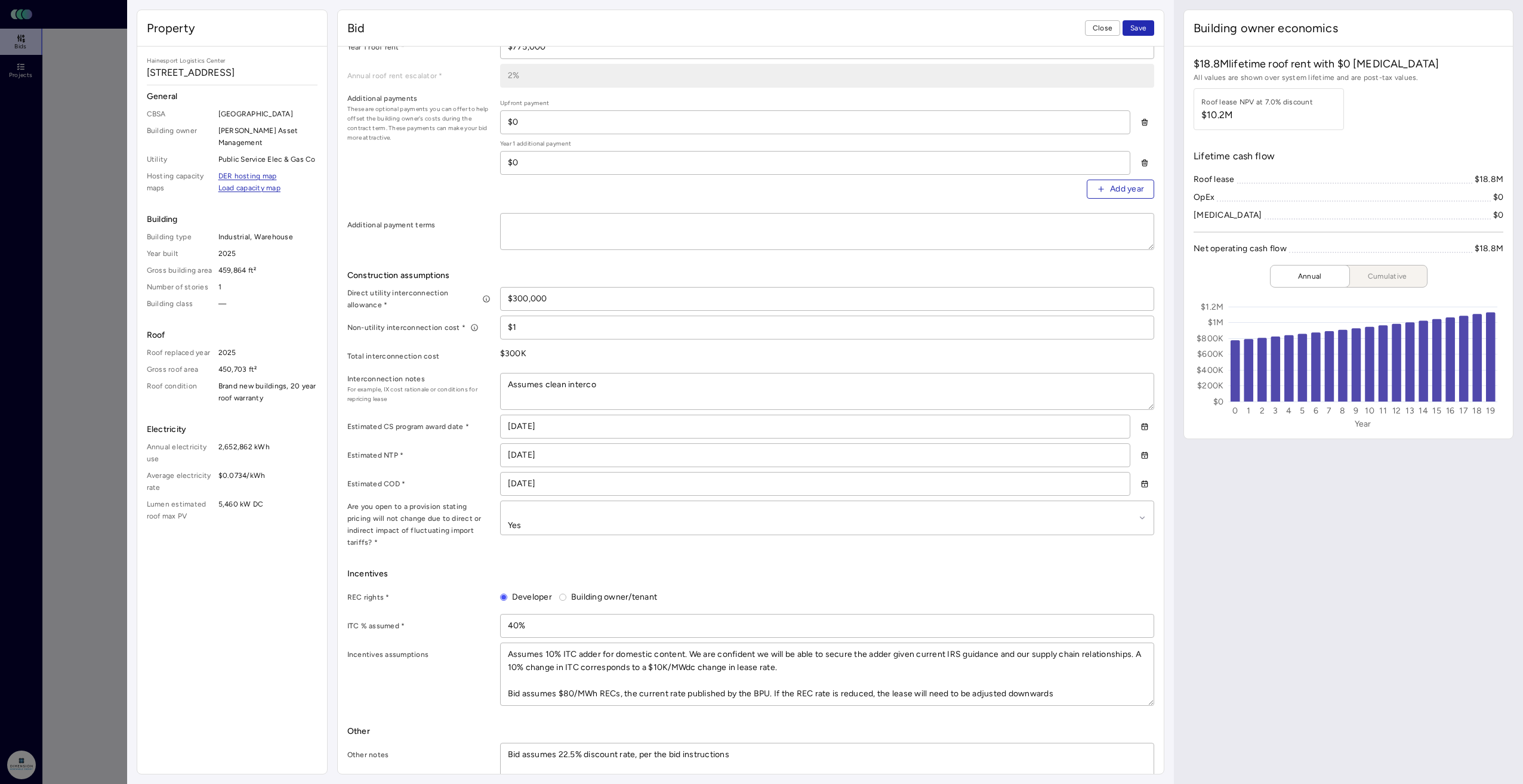
type textarea "x"
type textarea "Assumes clean intercon"
type textarea "x"
type textarea "Assumes clean interconn"
type textarea "x"
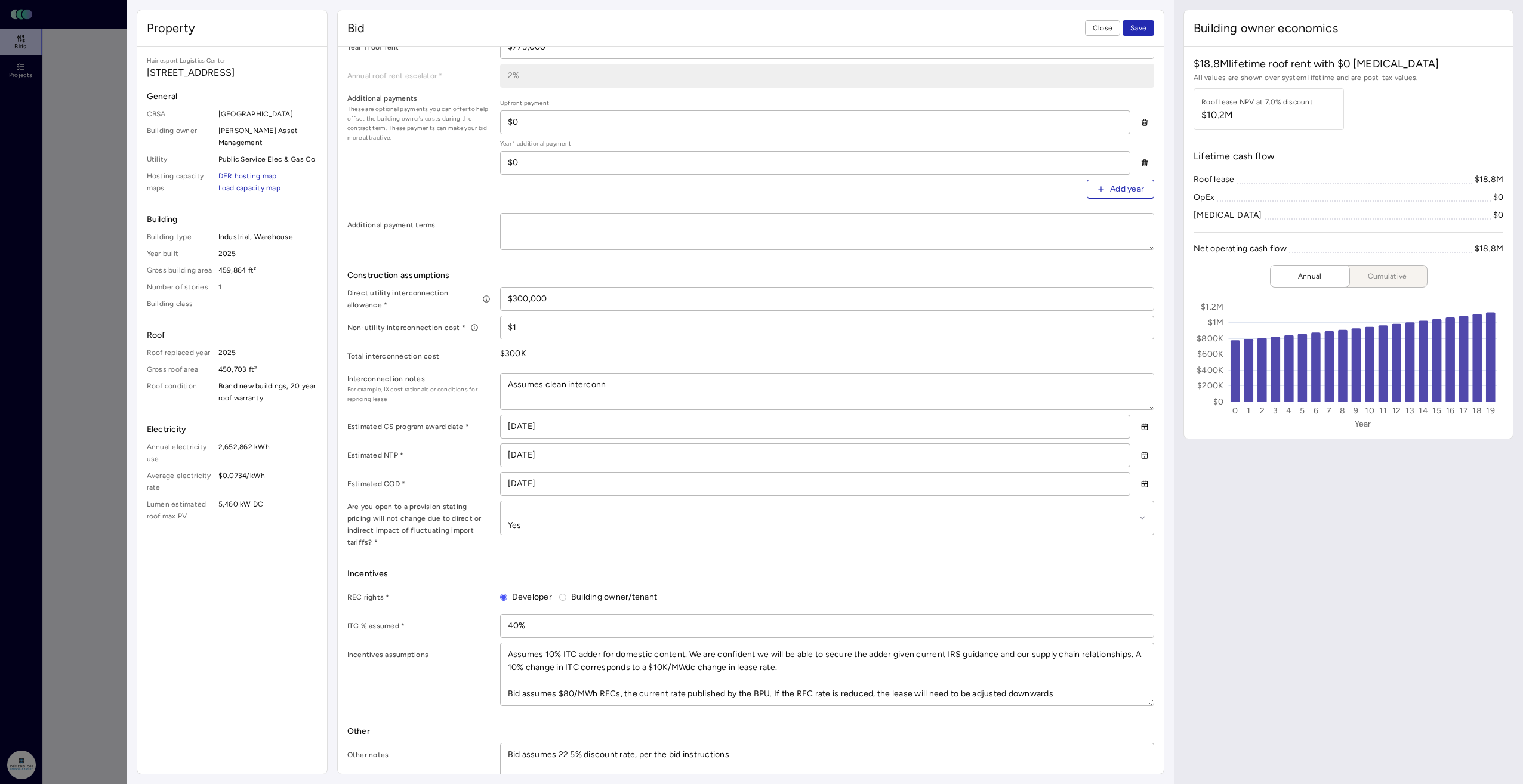
type textarea "Assumes clean interconne"
type textarea "x"
type textarea "Assumes clean interconnec"
type textarea "x"
type textarea "Assumes clean interconnect"
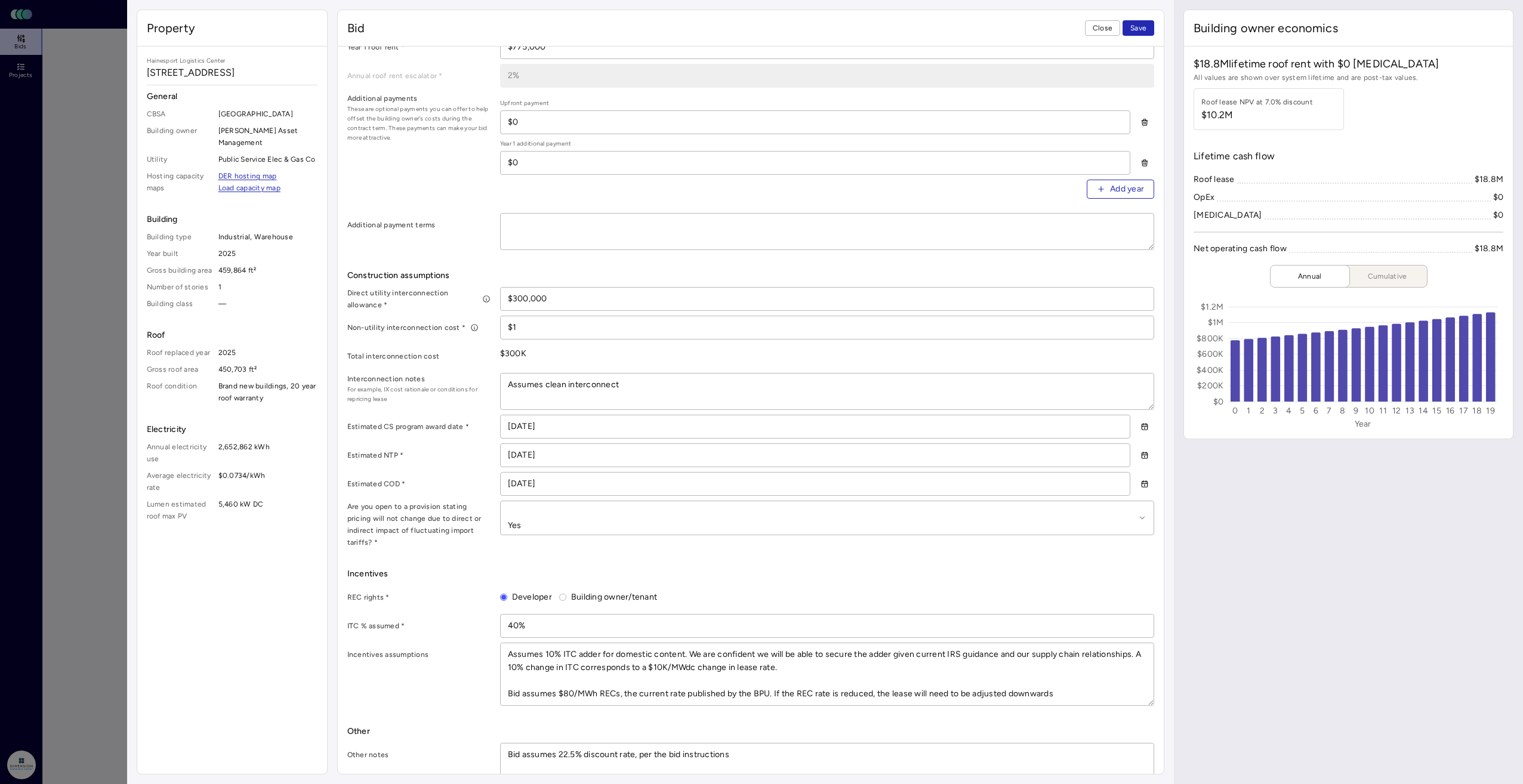
type textarea "x"
type textarea "Assumes clean interconnecti"
type textarea "x"
type textarea "Assumes clean interconnectio"
type textarea "x"
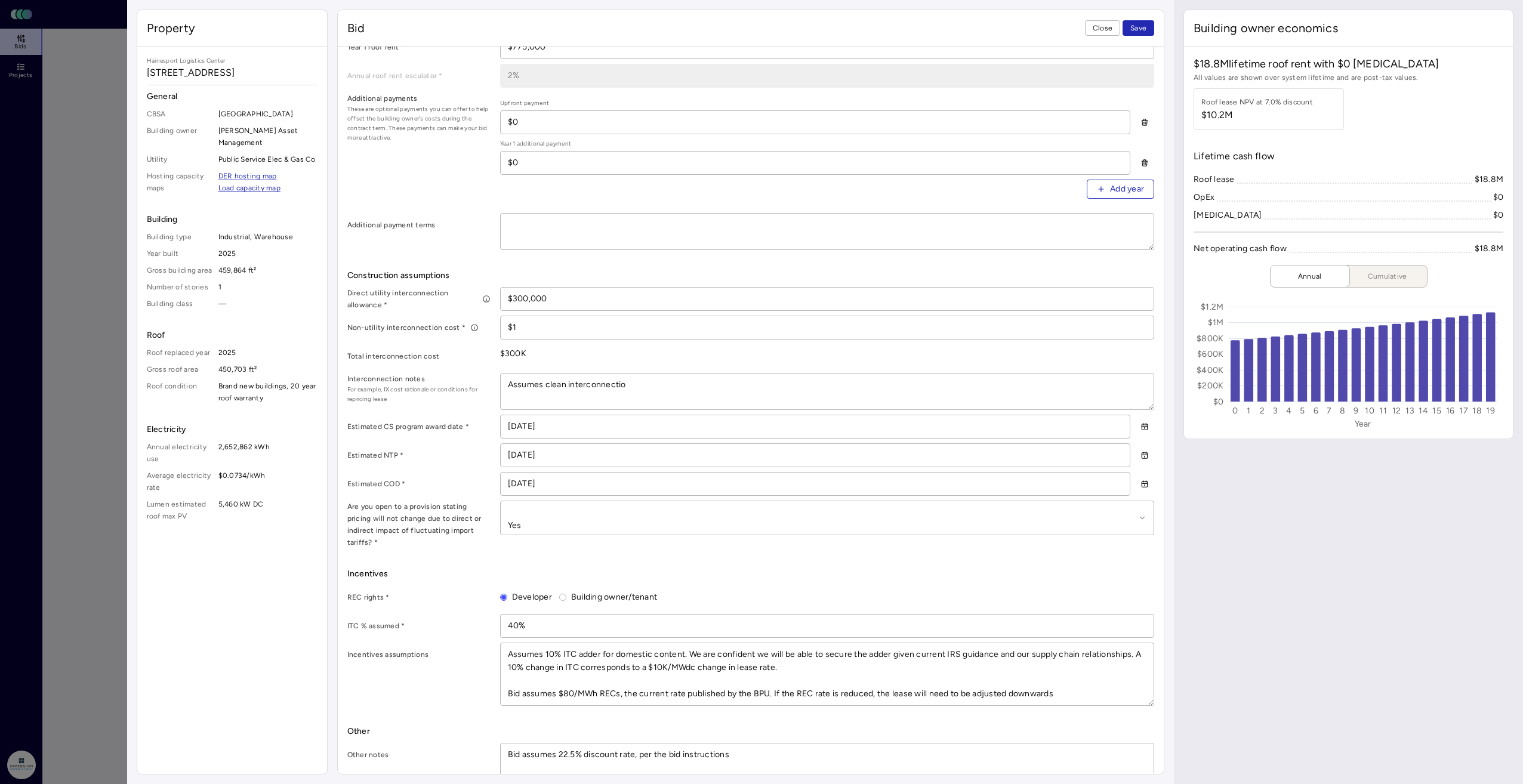
type textarea "Assumes clean interconnection"
type textarea "x"
type textarea "Assumes clean interconnection"
type textarea "x"
type textarea "Assumes clean interconnection c"
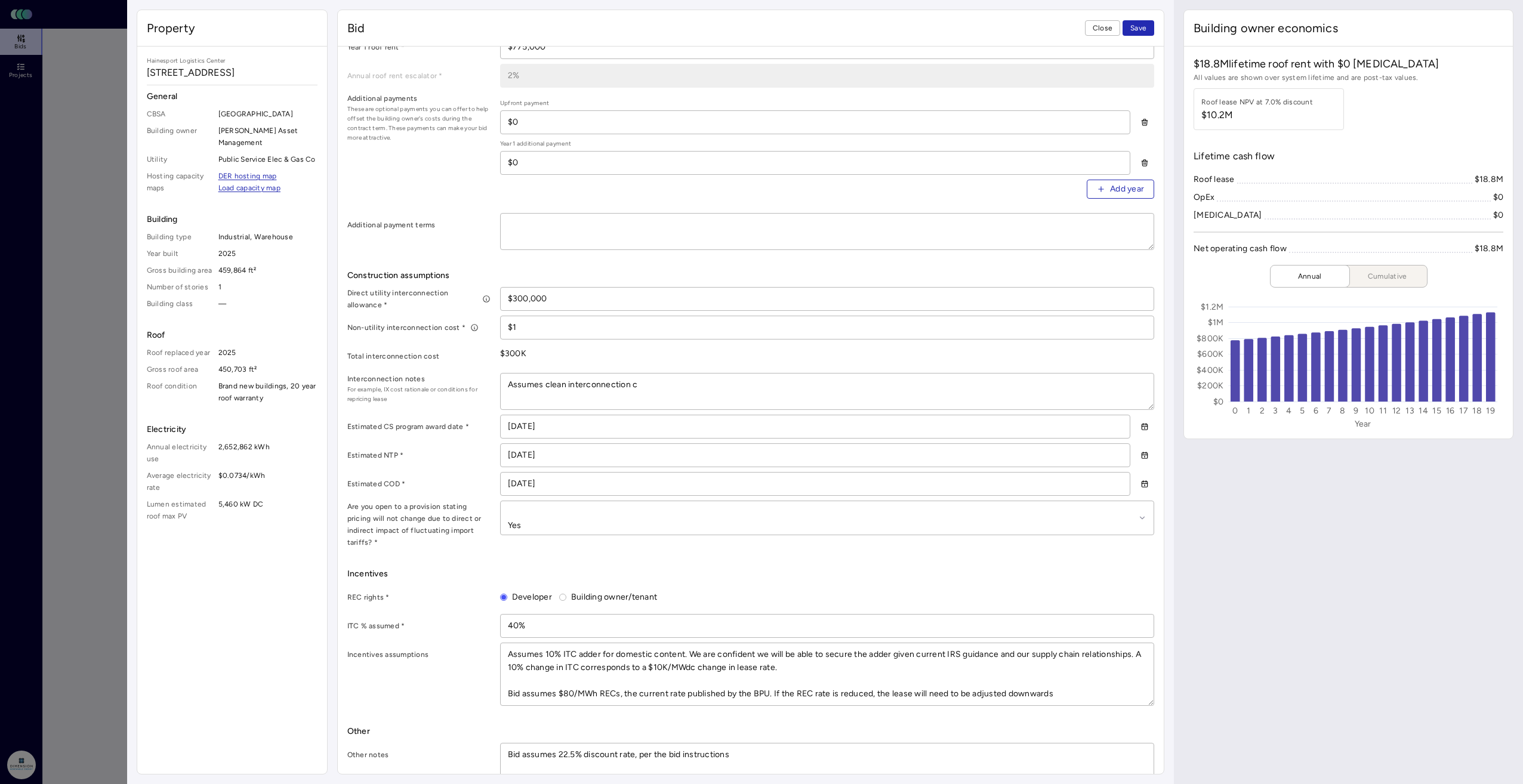
type textarea "x"
type textarea "Assumes clean interconnection co"
type textarea "x"
type textarea "Assumes clean interconnection cos"
type textarea "x"
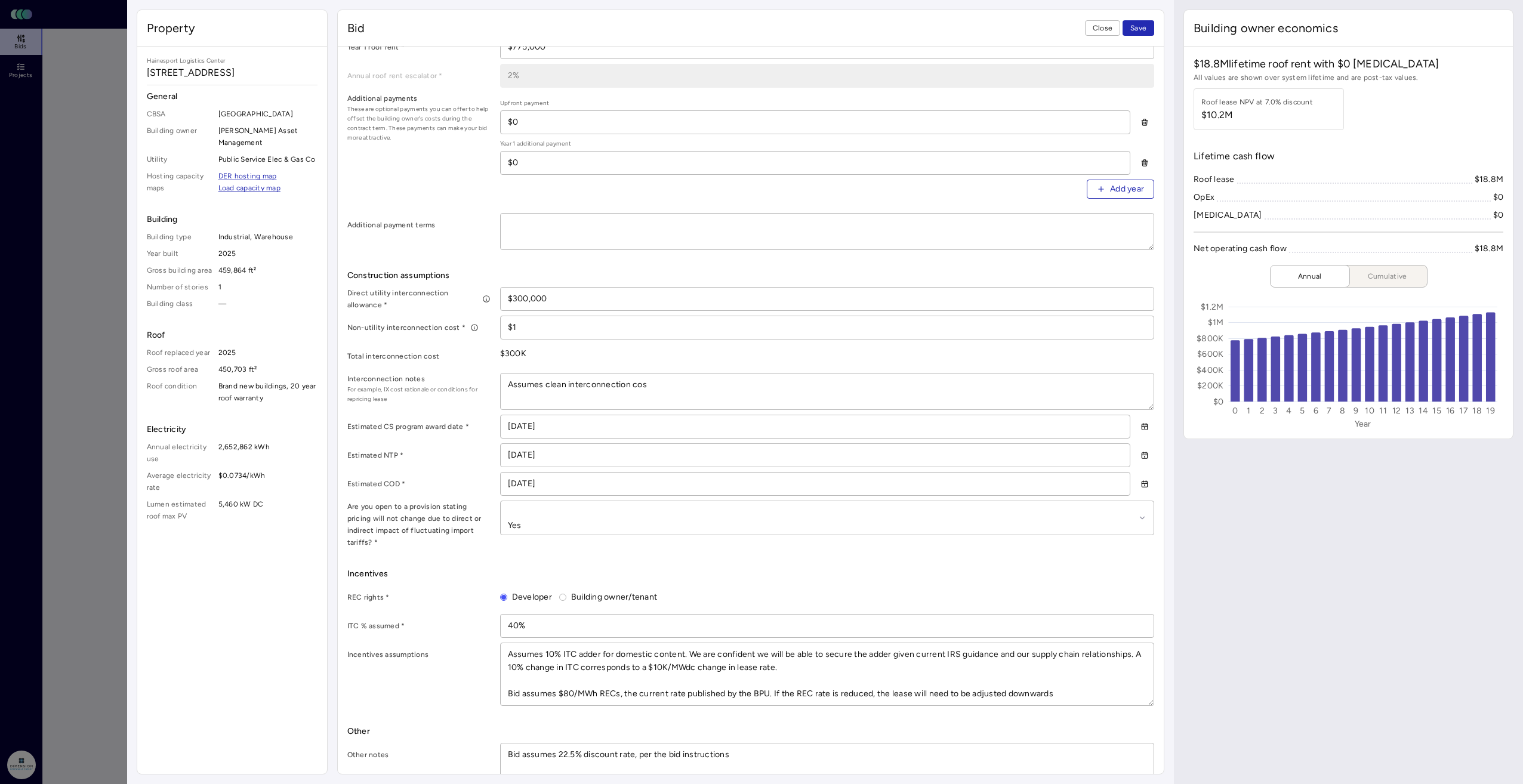
type textarea "Assumes clean interconnection cost"
type textarea "x"
type textarea "Assumes clean interconnection cost"
type textarea "x"
type textarea "Assumes clean interconnection cost f"
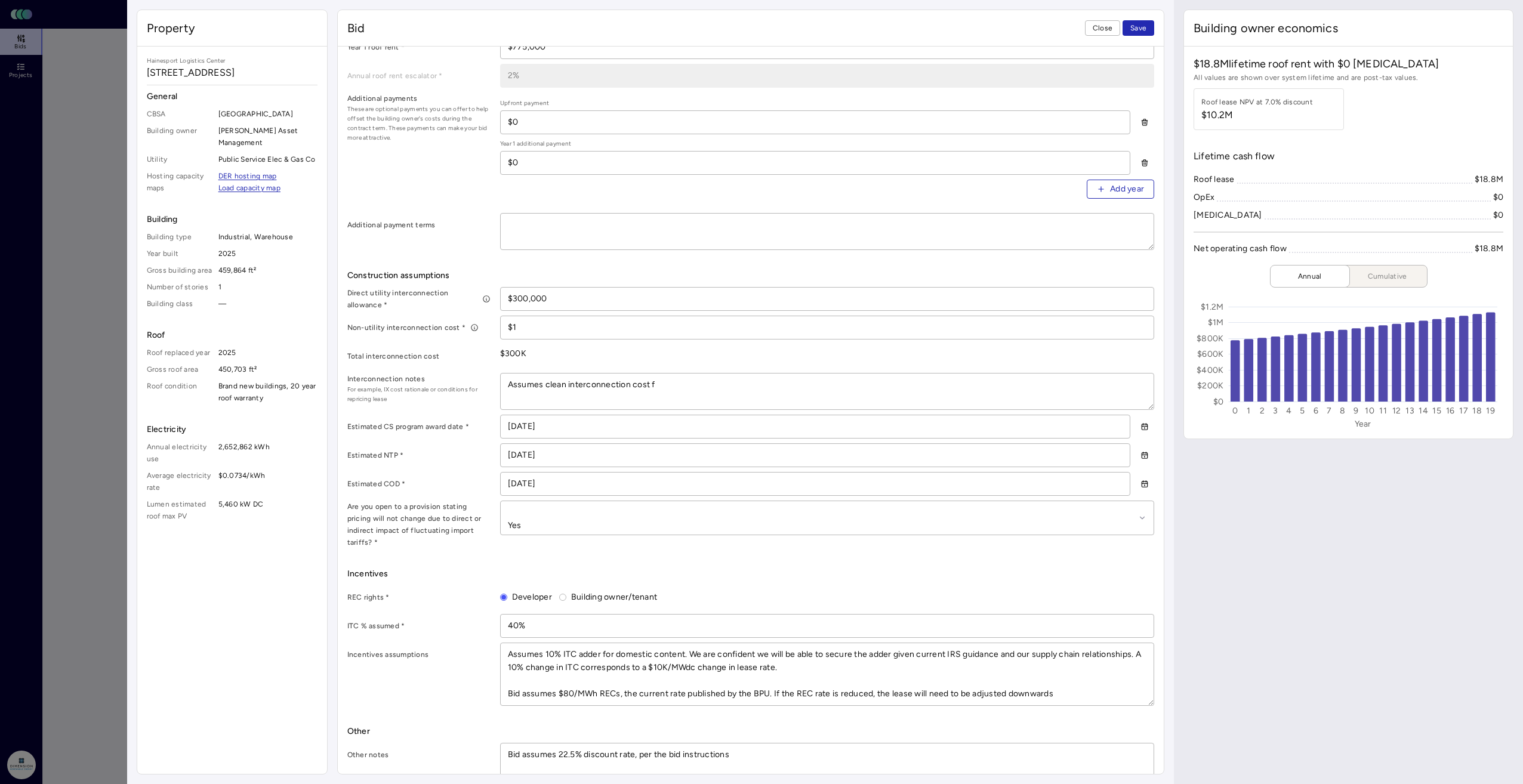
type textarea "x"
type textarea "Assumes clean interconnection cost fo"
type textarea "x"
type textarea "Assumes clean interconnection cost for"
type textarea "x"
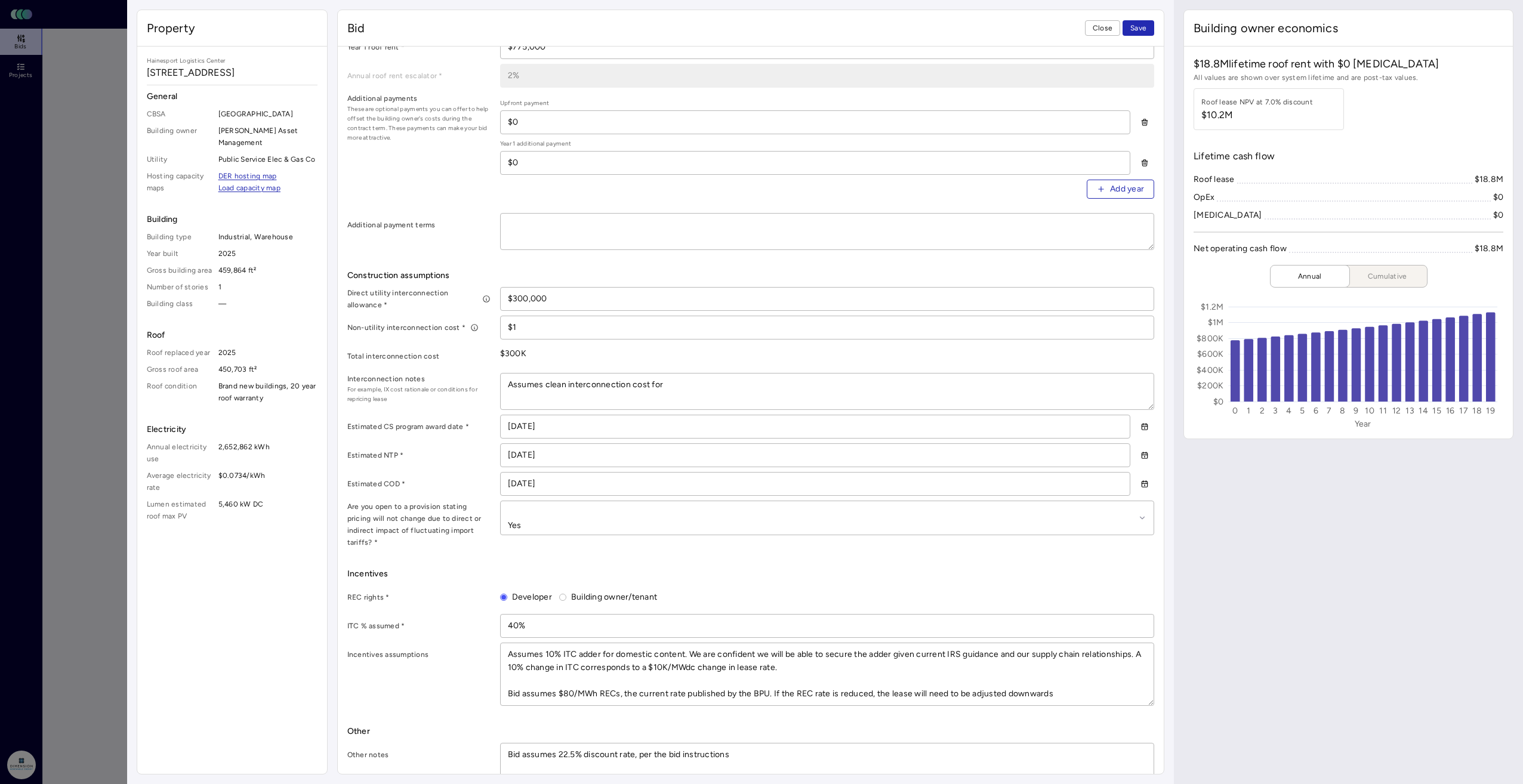
type textarea "Assumes clean interconnection cost for"
type textarea "x"
type textarea "Assumes clean interconnection cost for P"
type textarea "x"
type textarea "Assumes clean interconnection cost for PS"
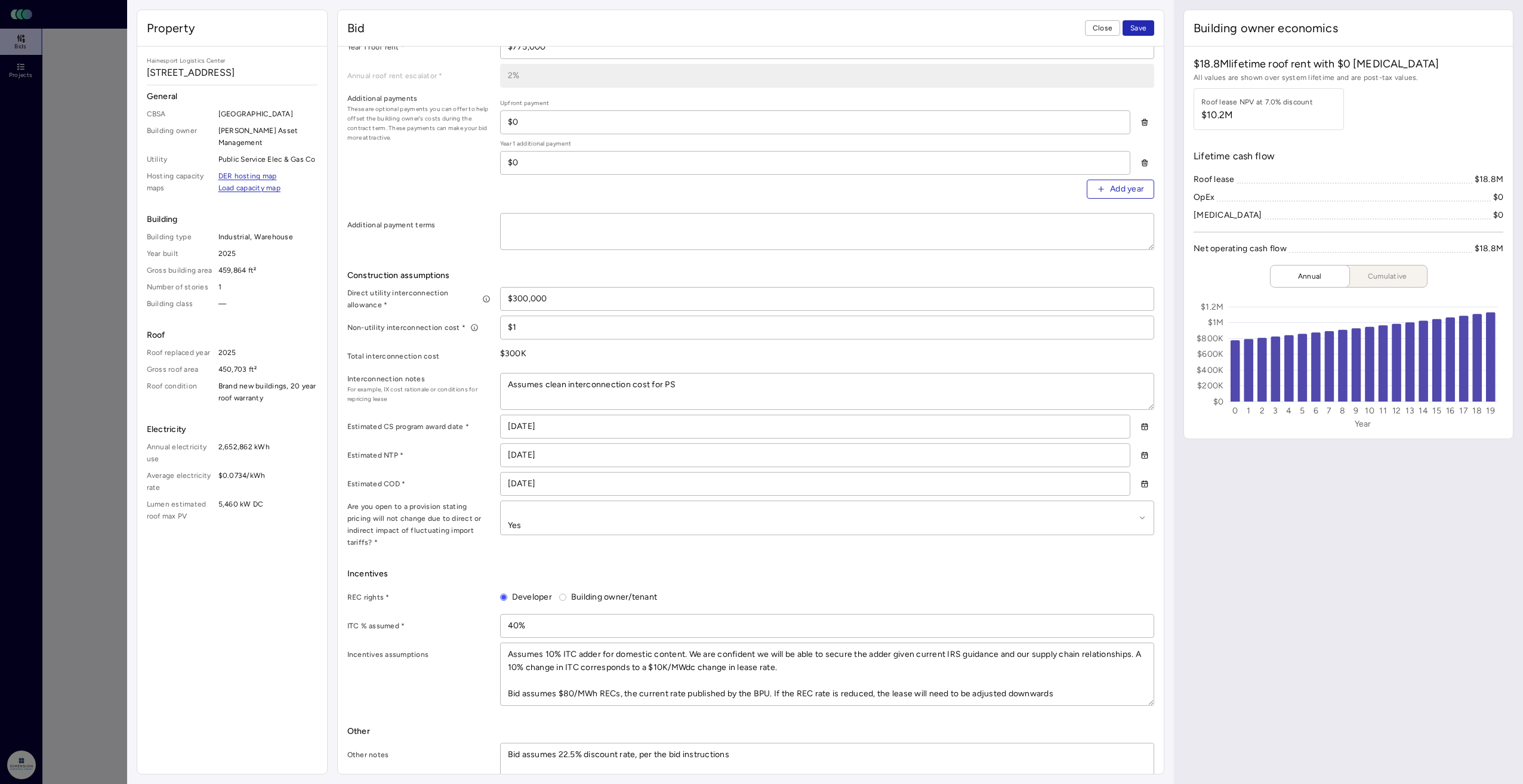
type textarea "x"
type textarea "Assumes clean interconnection cost for PSE"
type textarea "x"
type textarea "Assumes clean interconnection cost for PSEG"
click at [686, 568] on span "Incentives" at bounding box center [751, 574] width 807 height 13
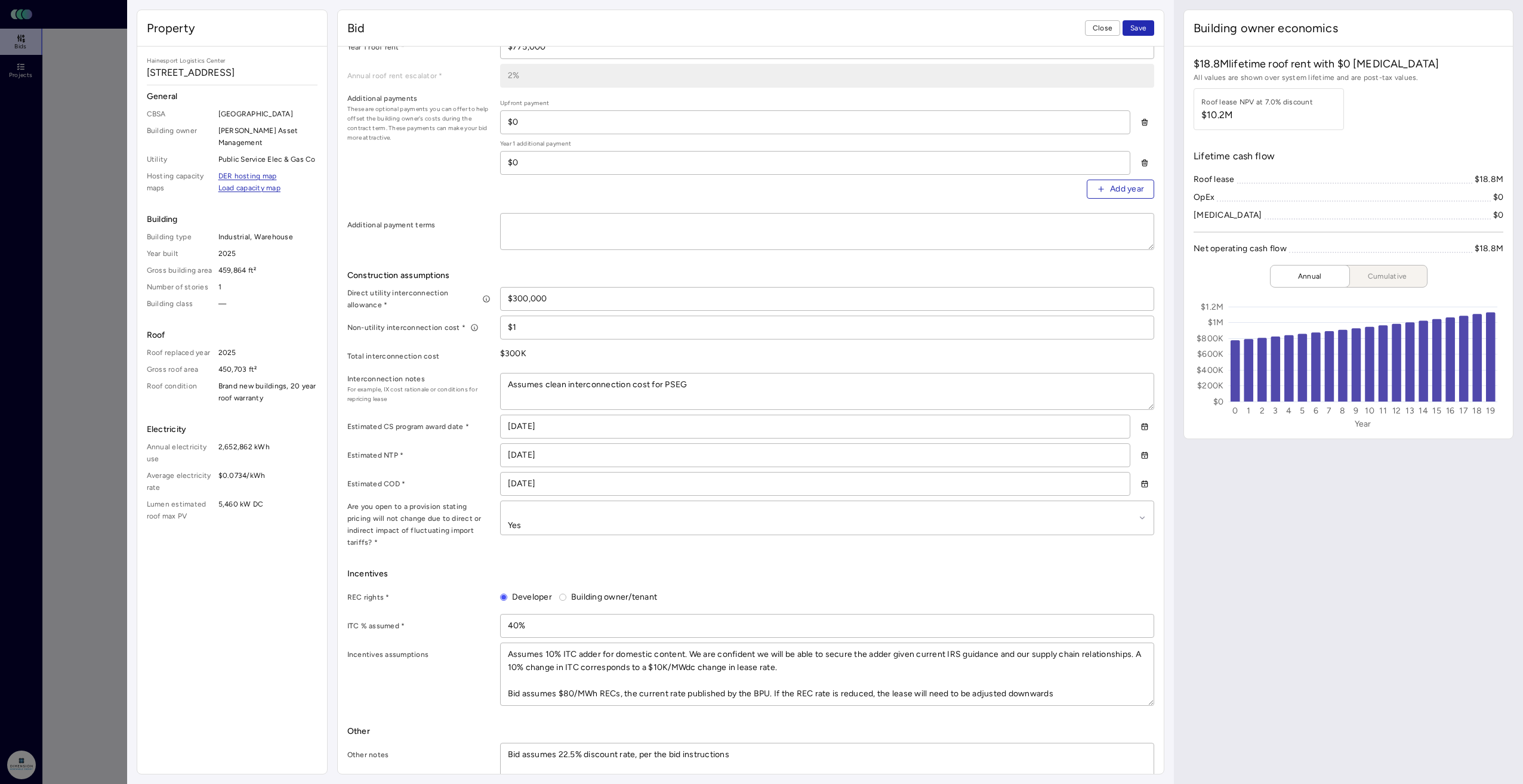
scroll to position [481, 0]
drag, startPoint x: 1058, startPoint y: 678, endPoint x: 1012, endPoint y: 678, distance: 46.0
click at [1012, 678] on textarea "Assumes 10% ITC adder for domestic content. We are confident we will be able to…" at bounding box center [827, 670] width 653 height 62
type textarea "x"
type textarea "Assumes 10% ITC adder for domestic content. We are confident we will be able to…"
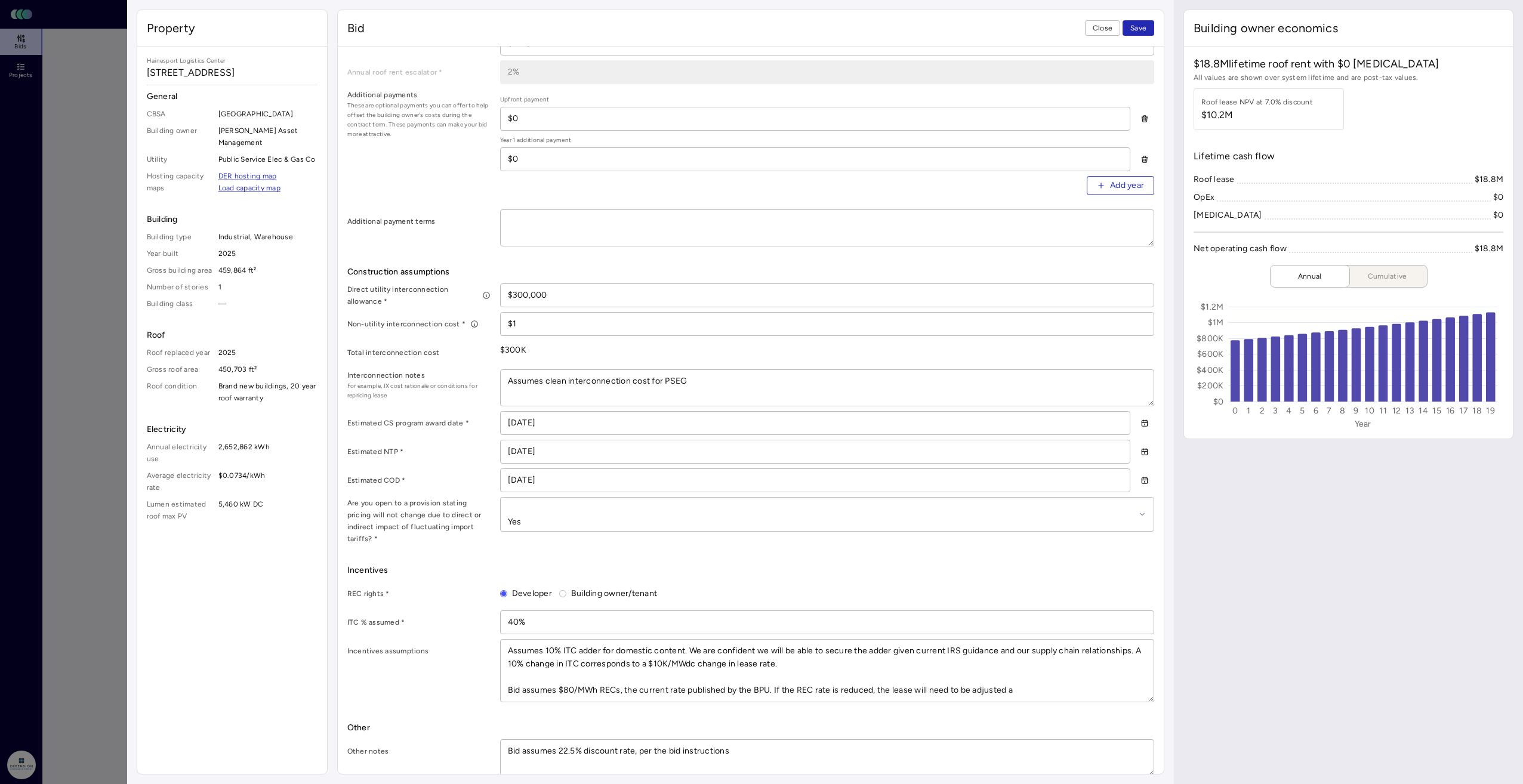
type textarea "x"
type textarea "Assumes 10% ITC adder for domestic content. We are confident we will be able to…"
type textarea "x"
type textarea "Assumes 10% ITC adder for domestic content. We are confident we will be able to…"
type textarea "x"
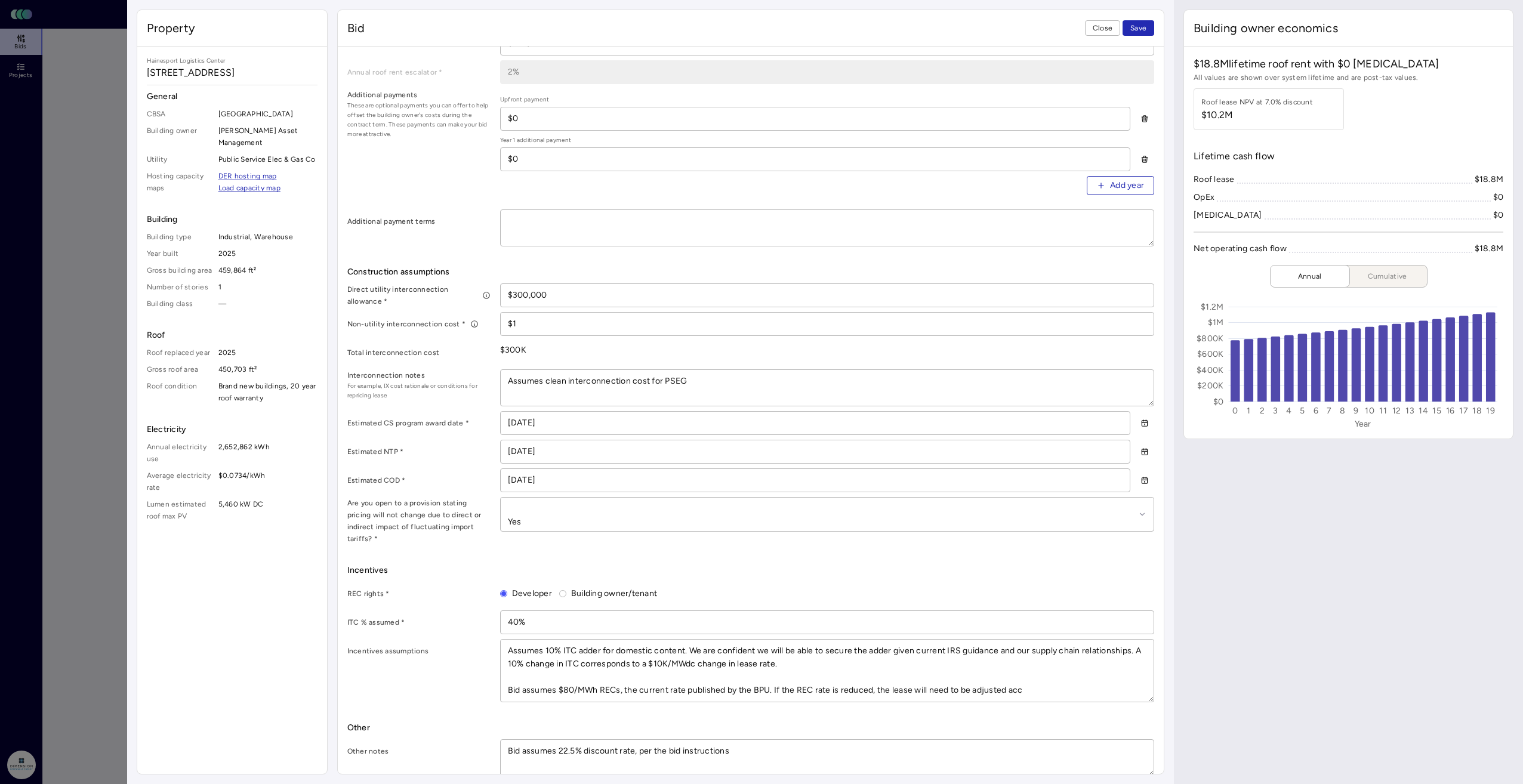
type textarea "Assumes 10% ITC adder for domestic content. We are confident we will be able to…"
type textarea "x"
type textarea "Assumes 10% ITC adder for domestic content. We are confident we will be able to…"
type textarea "x"
type textarea "Assumes 10% ITC adder for domestic content. We are confident we will be able to…"
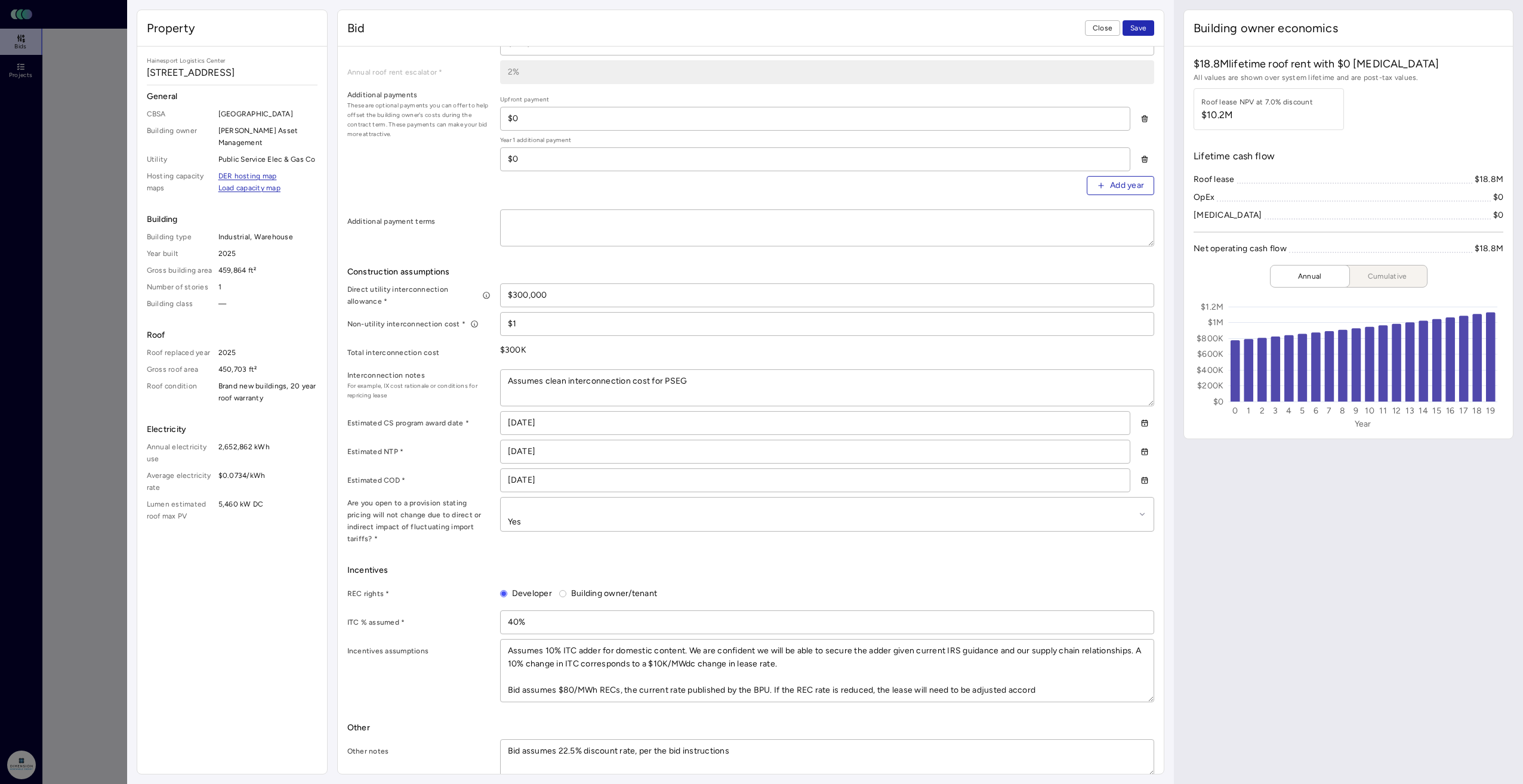
type textarea "x"
type textarea "Assumes 10% ITC adder for domestic content. We are confident we will be able to…"
type textarea "x"
type textarea "Assumes 10% ITC adder for domestic content. We are confident we will be able to…"
type textarea "x"
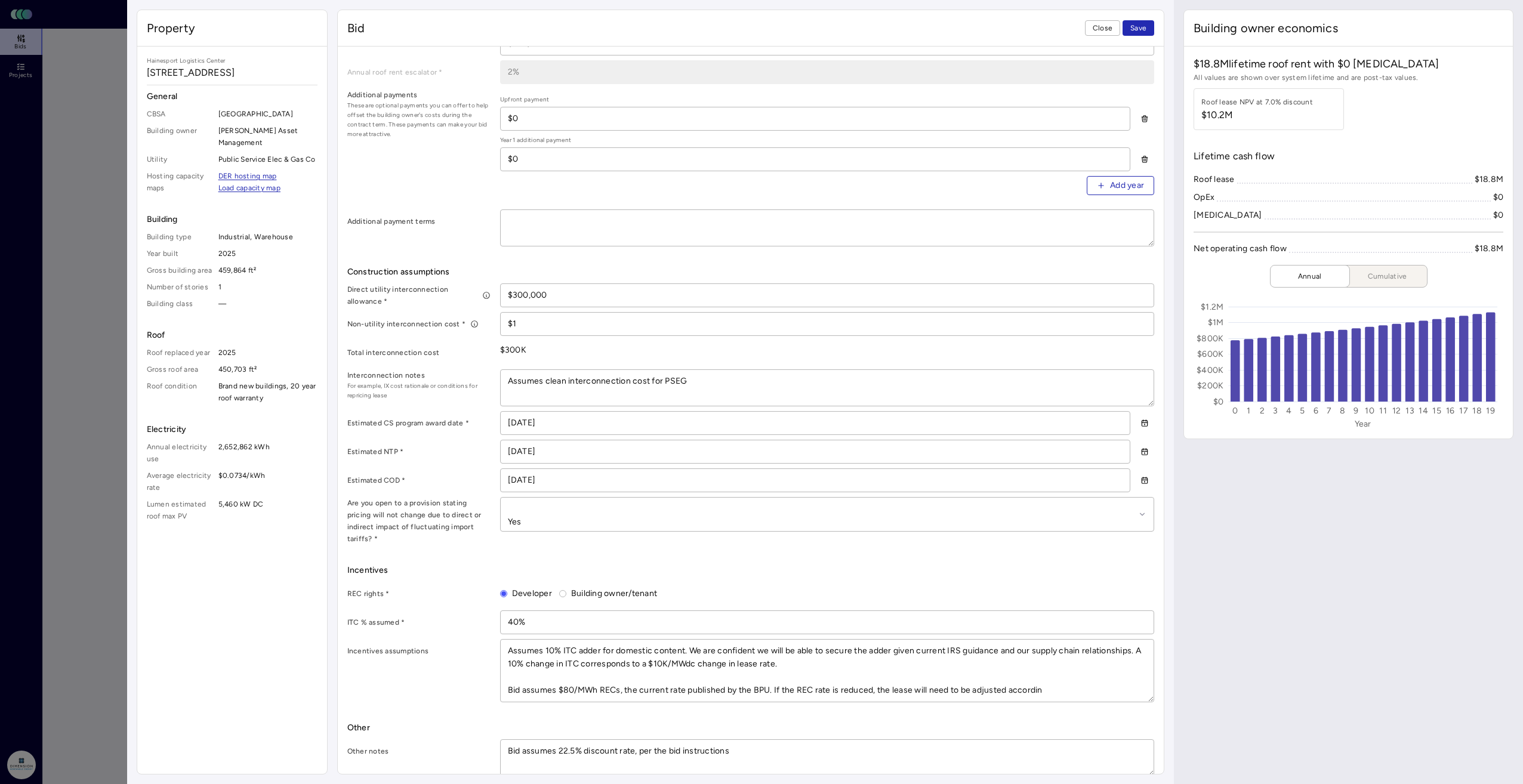
type textarea "Assumes 10% ITC adder for domestic content. We are confident we will be able to…"
type textarea "x"
type textarea "Assumes 10% ITC adder for domestic content. We are confident we will be able to…"
type textarea "x"
type textarea "Assumes 10% ITC adder for domestic content. We are confident we will be able to…"
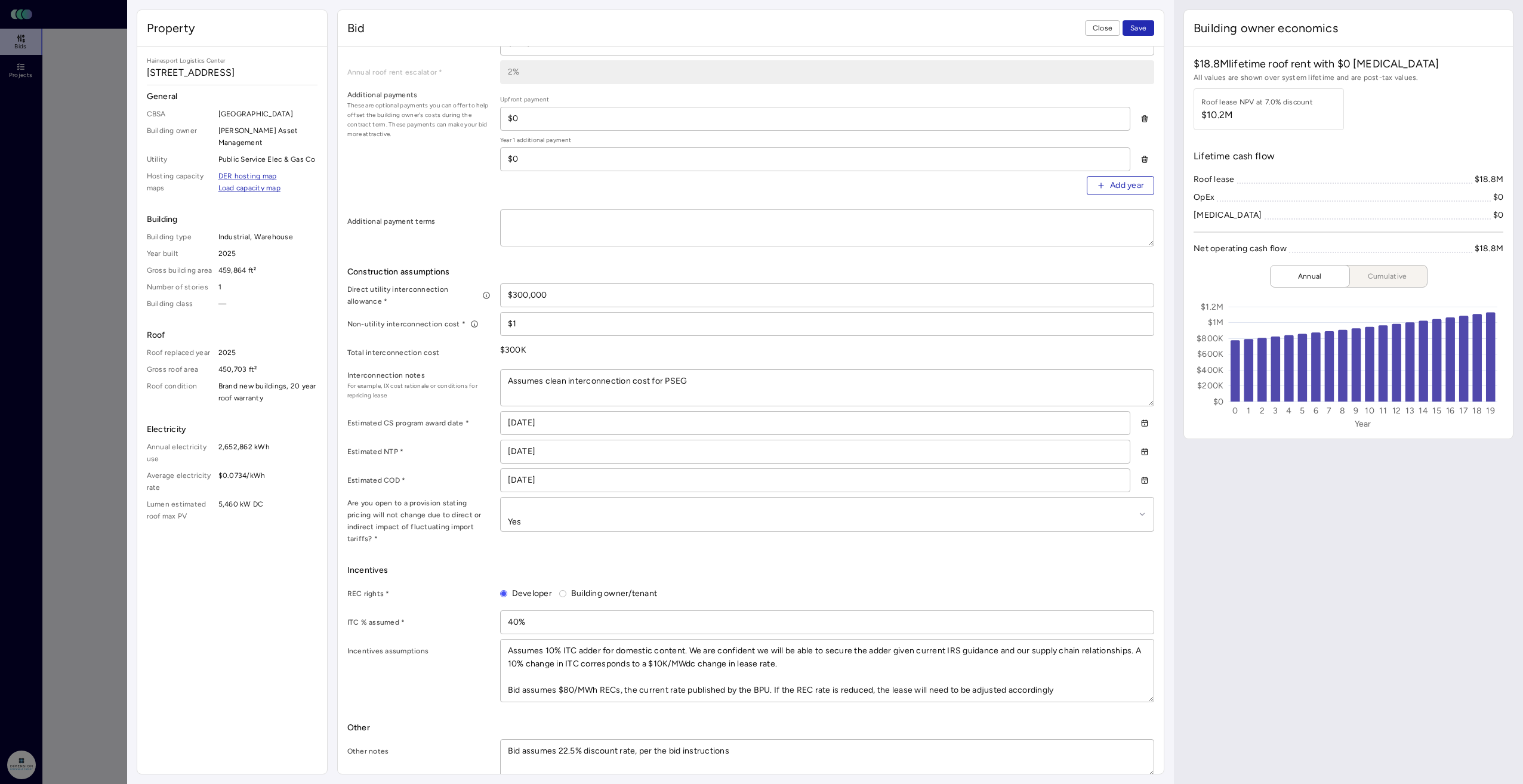
click at [799, 740] on textarea "Bid assumes 22.5% discount rate, per the bid instructions" at bounding box center [827, 758] width 653 height 36
click at [1138, 25] on span "Save" at bounding box center [1138, 28] width 16 height 12
type textarea "x"
click at [1100, 26] on span "Close" at bounding box center [1103, 28] width 20 height 12
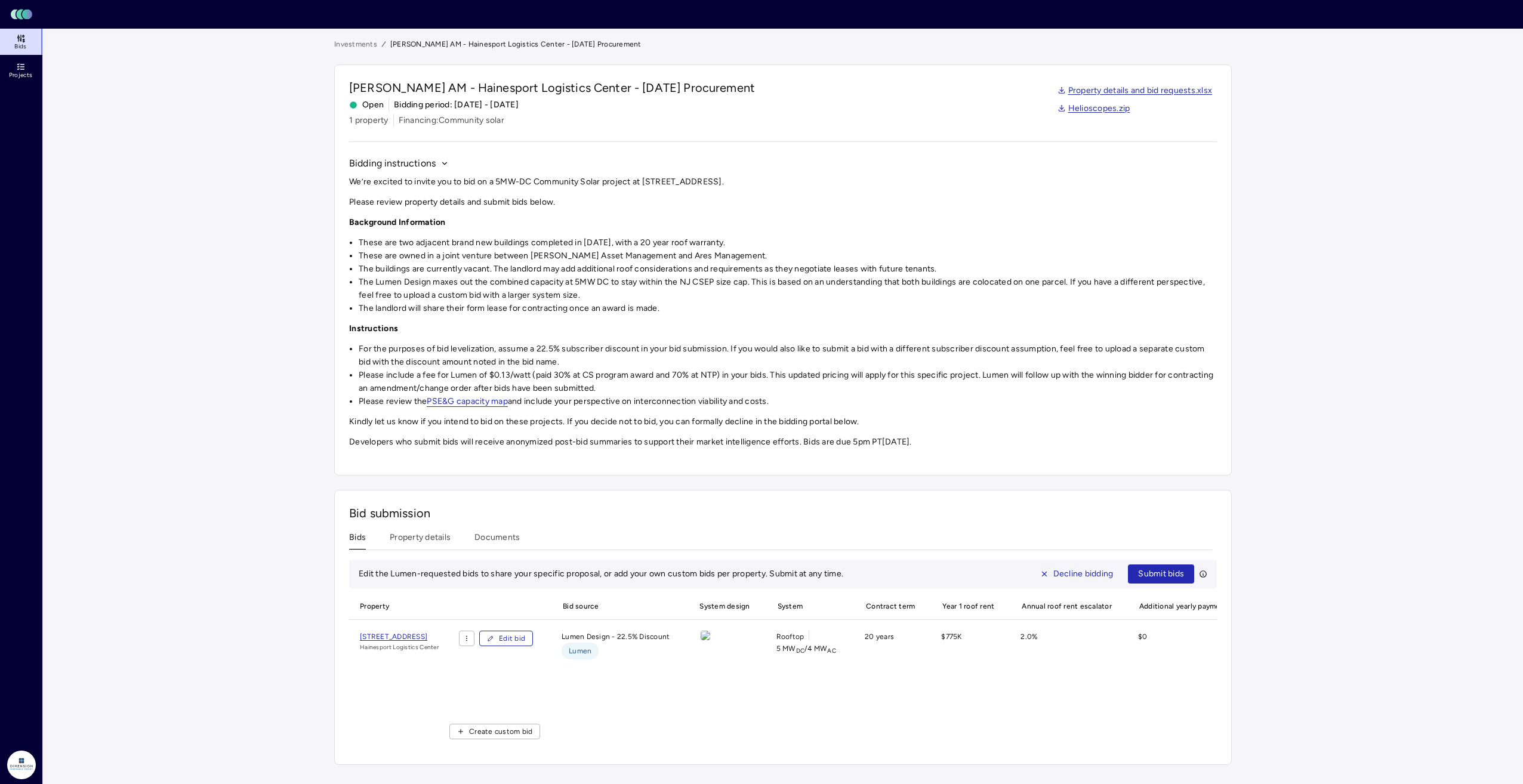
click at [1167, 572] on span "Submit bids" at bounding box center [1161, 574] width 46 height 13
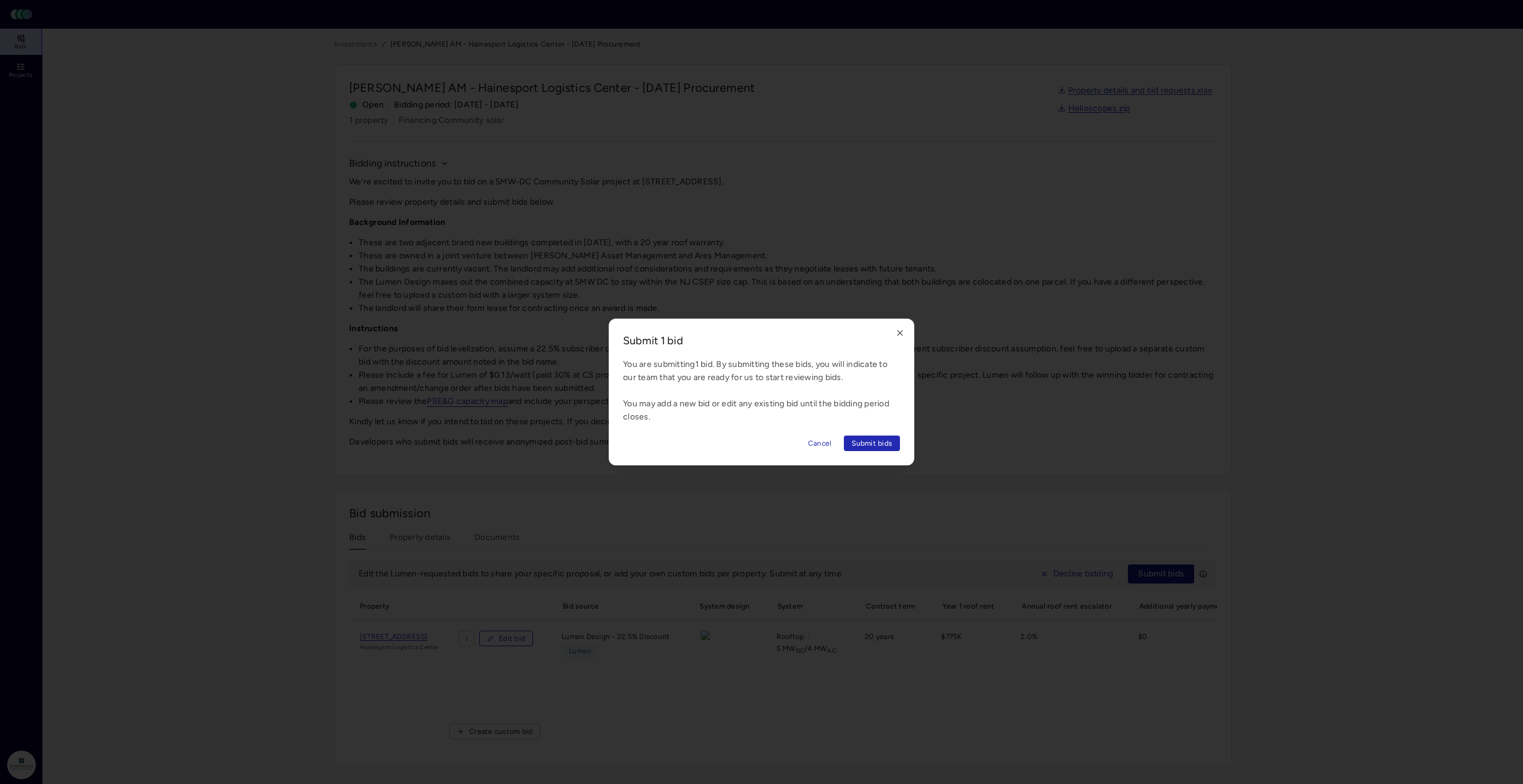
click at [860, 438] on span "Submit bids" at bounding box center [872, 444] width 41 height 12
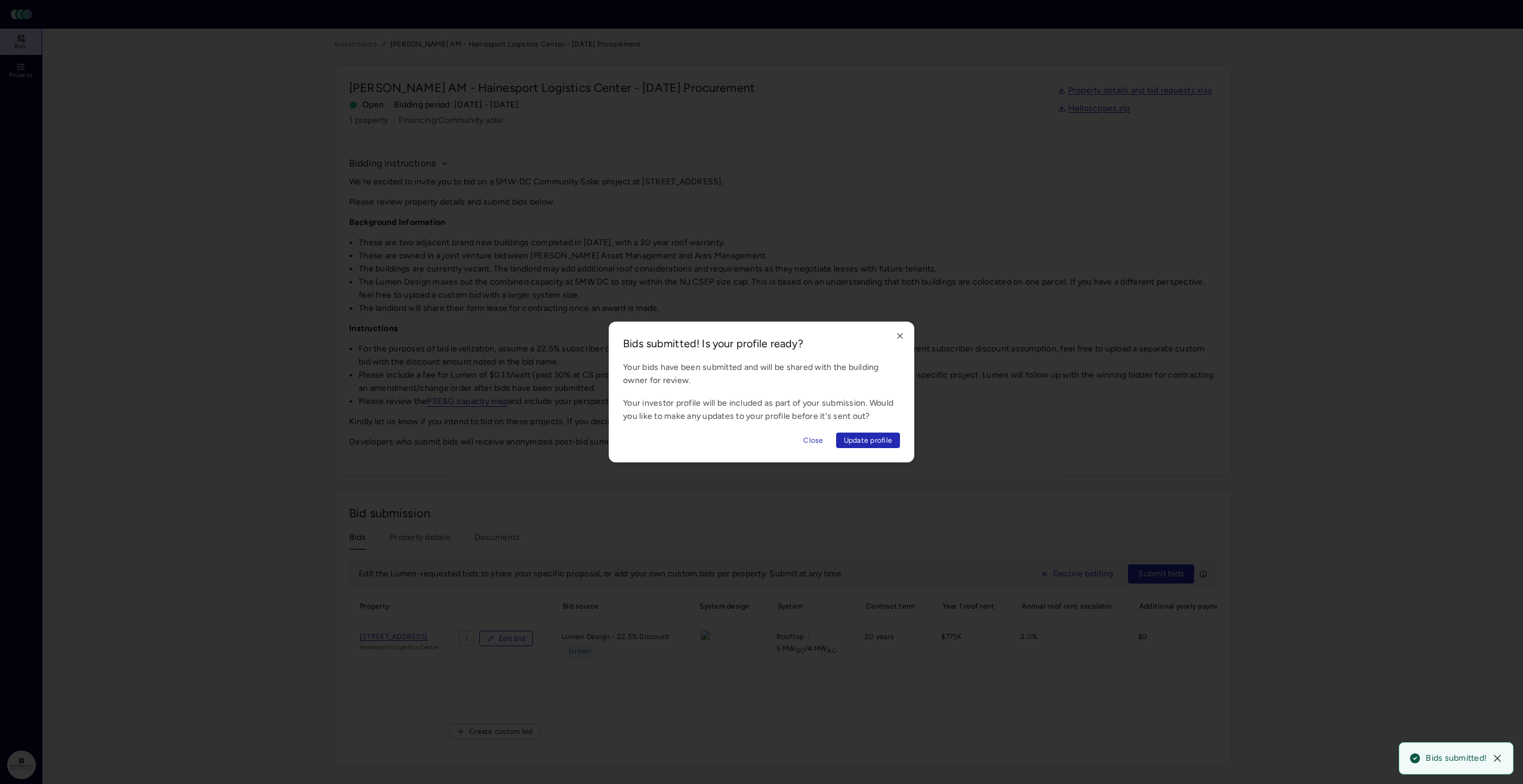
click at [813, 439] on span "Close" at bounding box center [813, 440] width 20 height 12
